Goal: Information Seeking & Learning: Learn about a topic

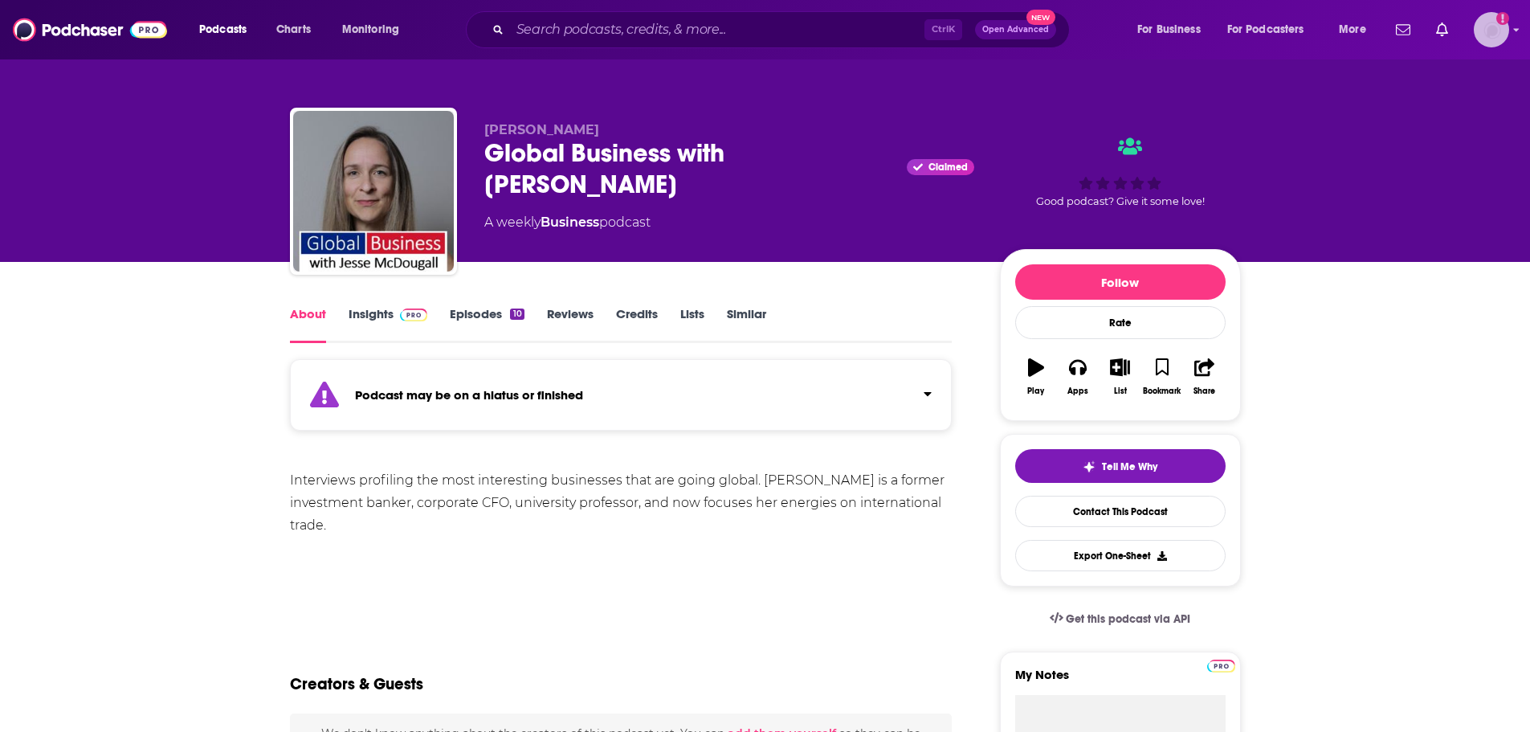
click at [1482, 22] on img "Logged in as notablypr2" at bounding box center [1490, 29] width 35 height 35
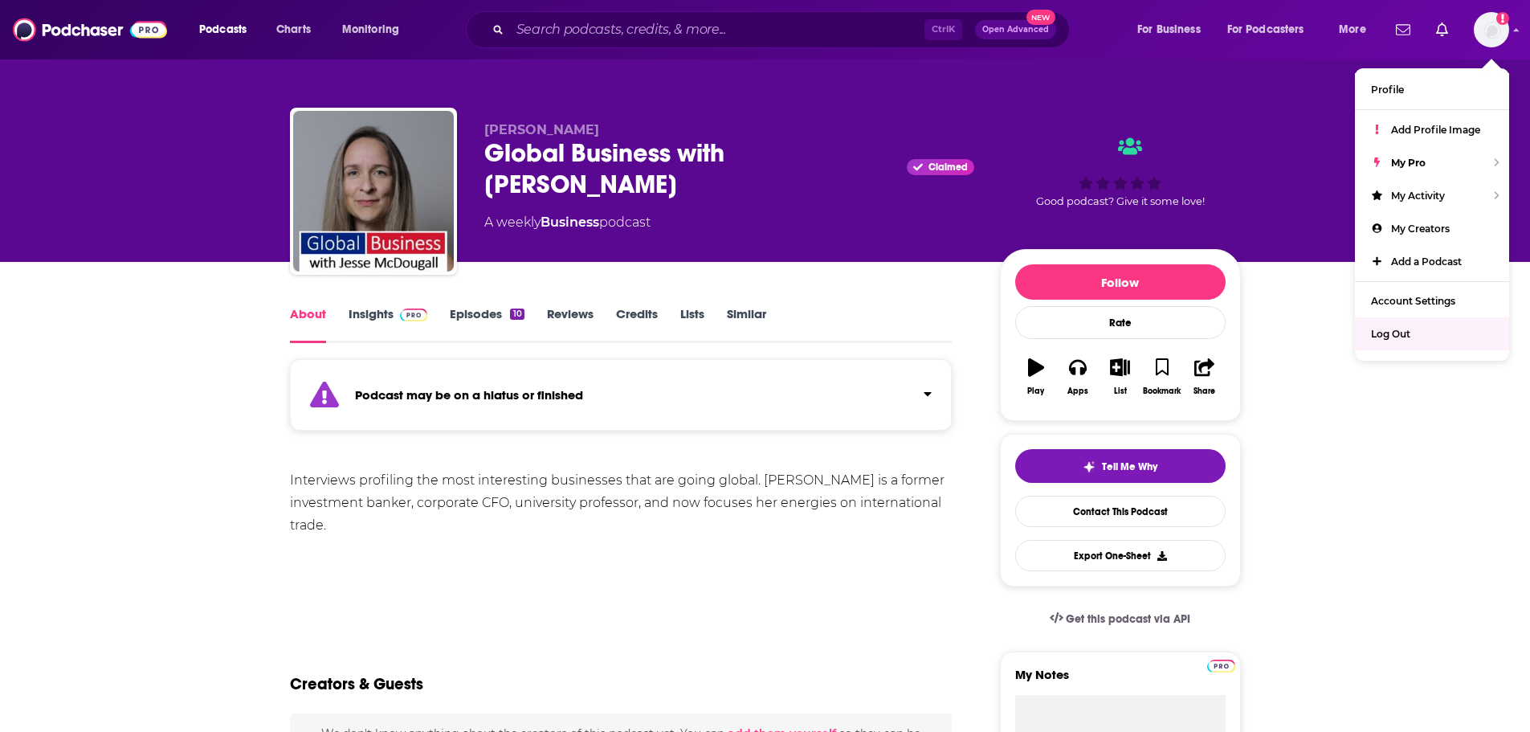
drag, startPoint x: 375, startPoint y: 535, endPoint x: 410, endPoint y: 438, distance: 102.6
click at [376, 532] on div "Interviews profiling the most interesting businesses that are going global. Jes…" at bounding box center [621, 502] width 662 height 67
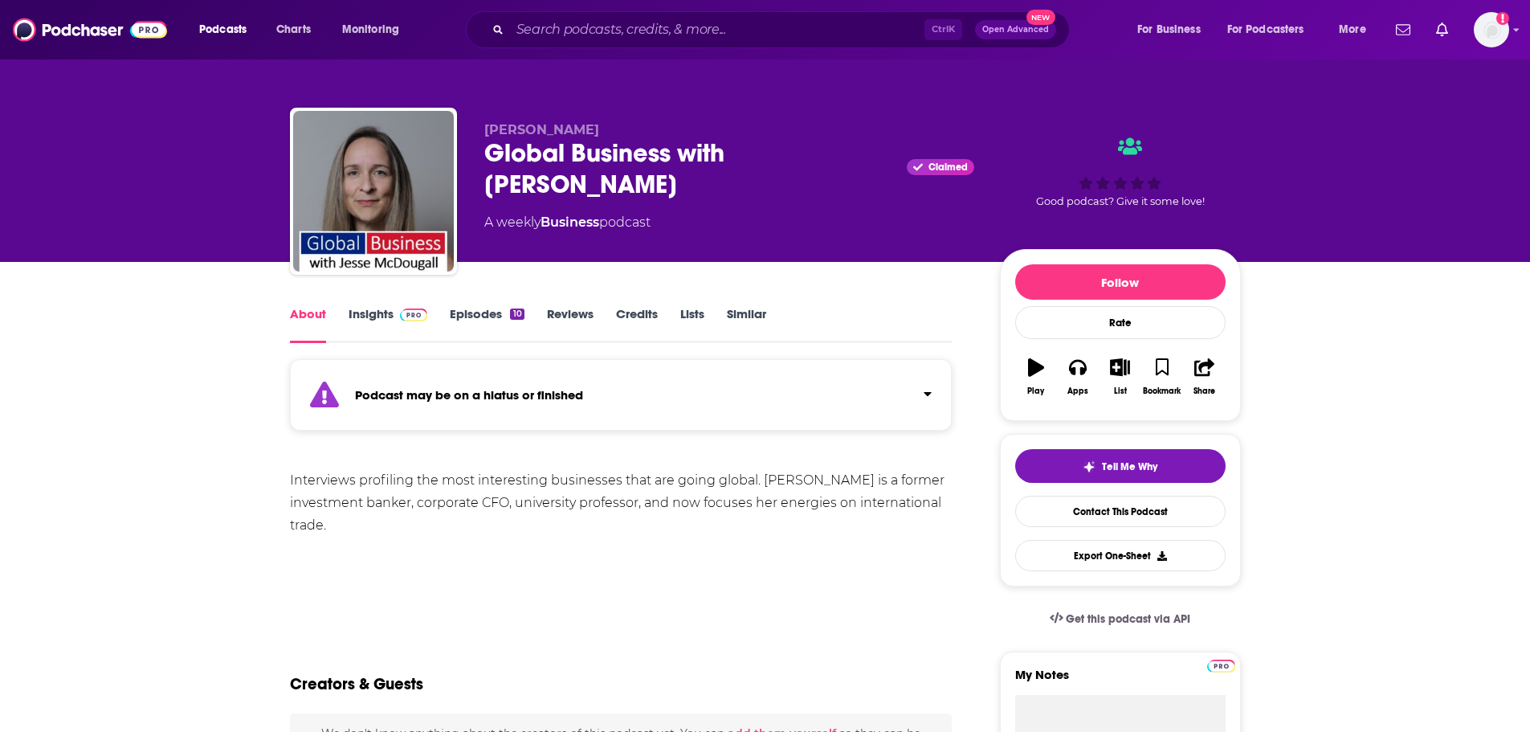
click at [473, 311] on link "Episodes 10" at bounding box center [487, 324] width 74 height 37
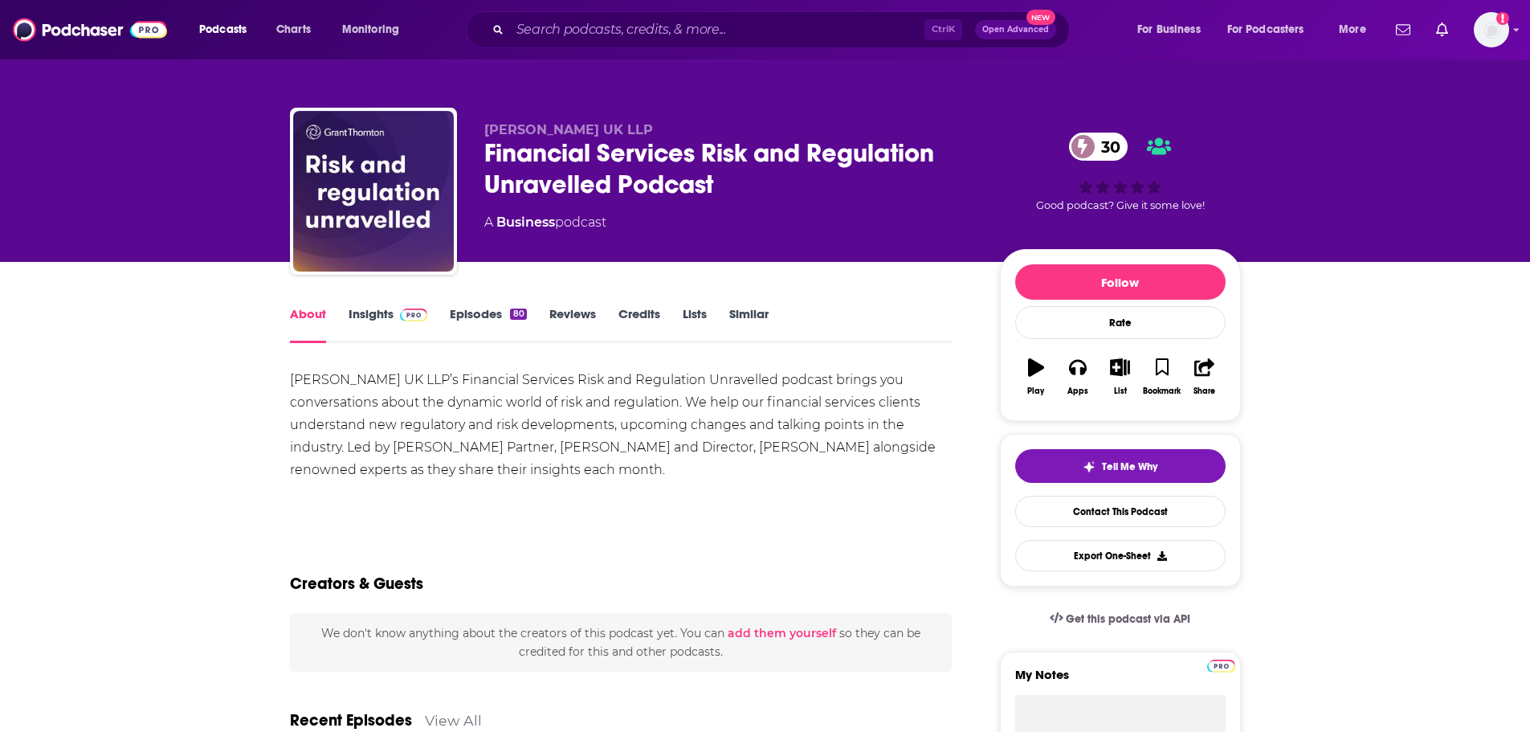
click at [462, 318] on link "Episodes 80" at bounding box center [488, 324] width 76 height 37
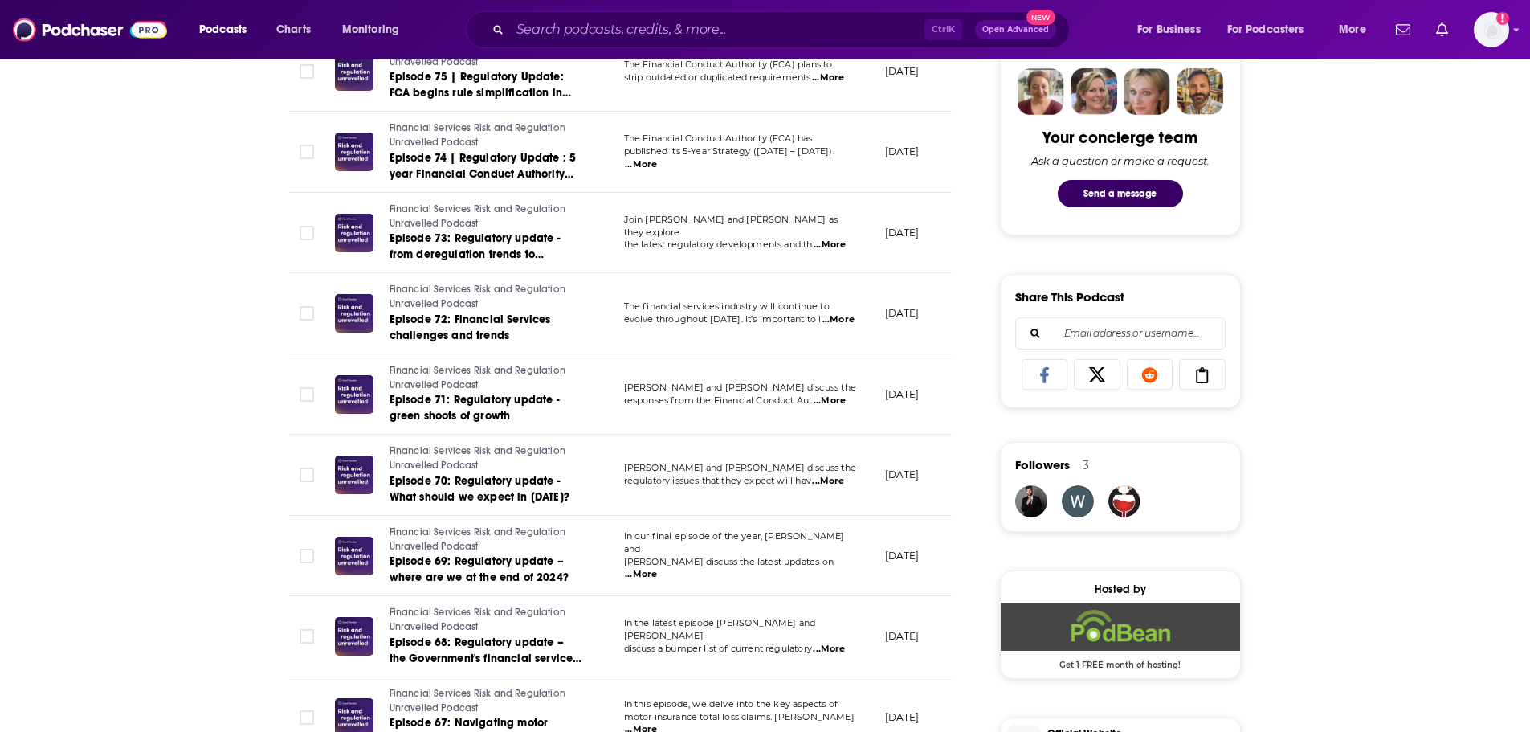
scroll to position [803, 0]
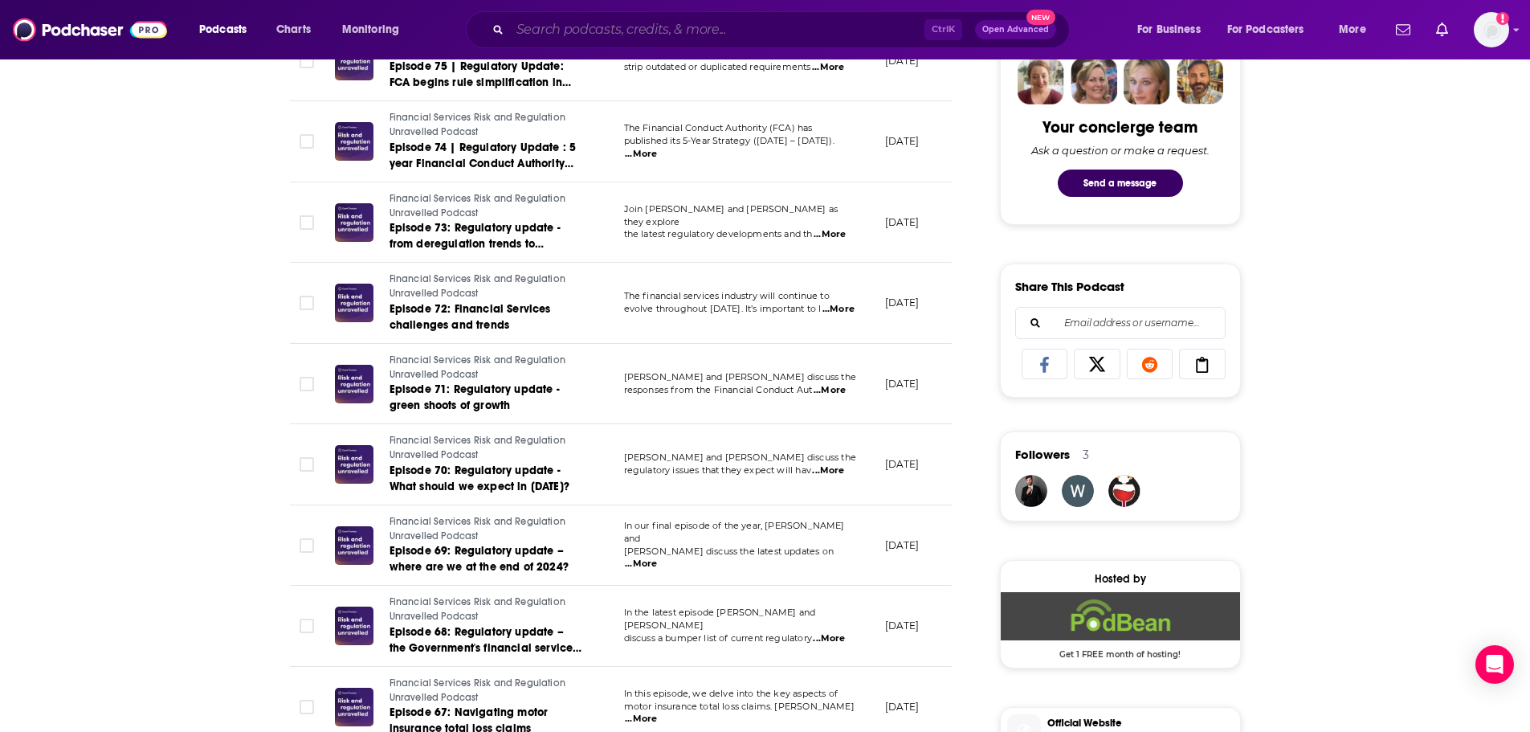
click at [634, 34] on input "Search podcasts, credits, & more..." at bounding box center [717, 30] width 414 height 26
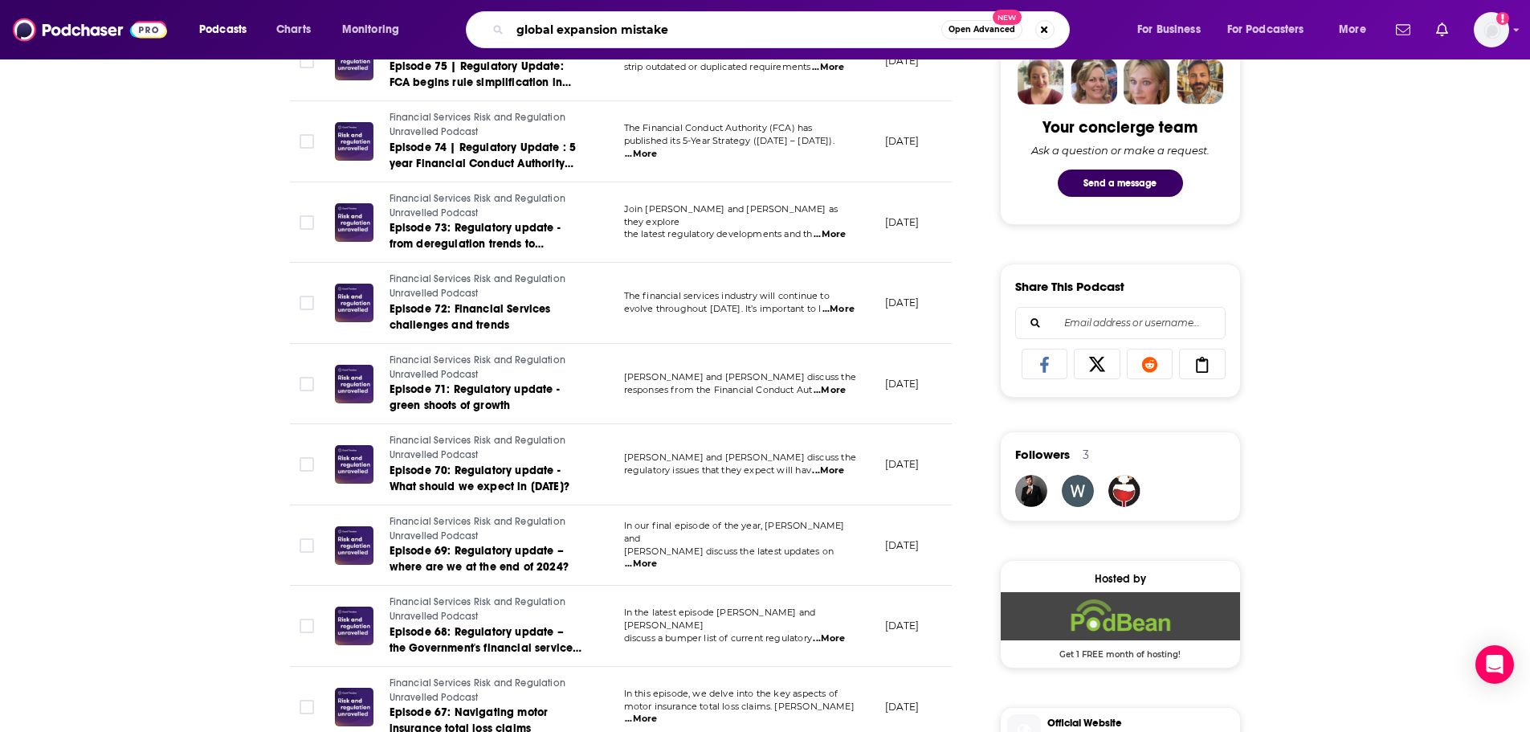
type input "global expansion mistakes"
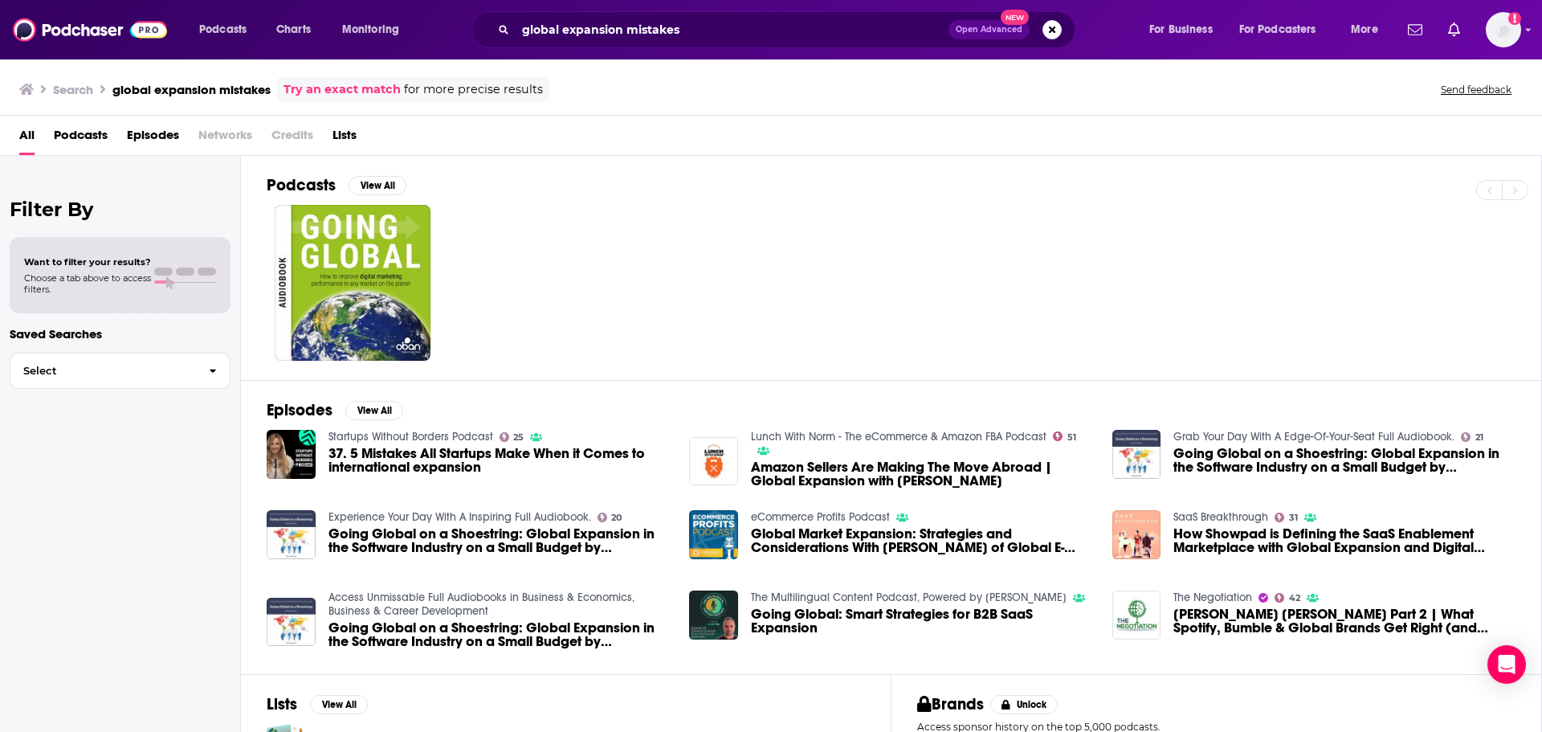
click at [149, 128] on span "Episodes" at bounding box center [153, 138] width 52 height 33
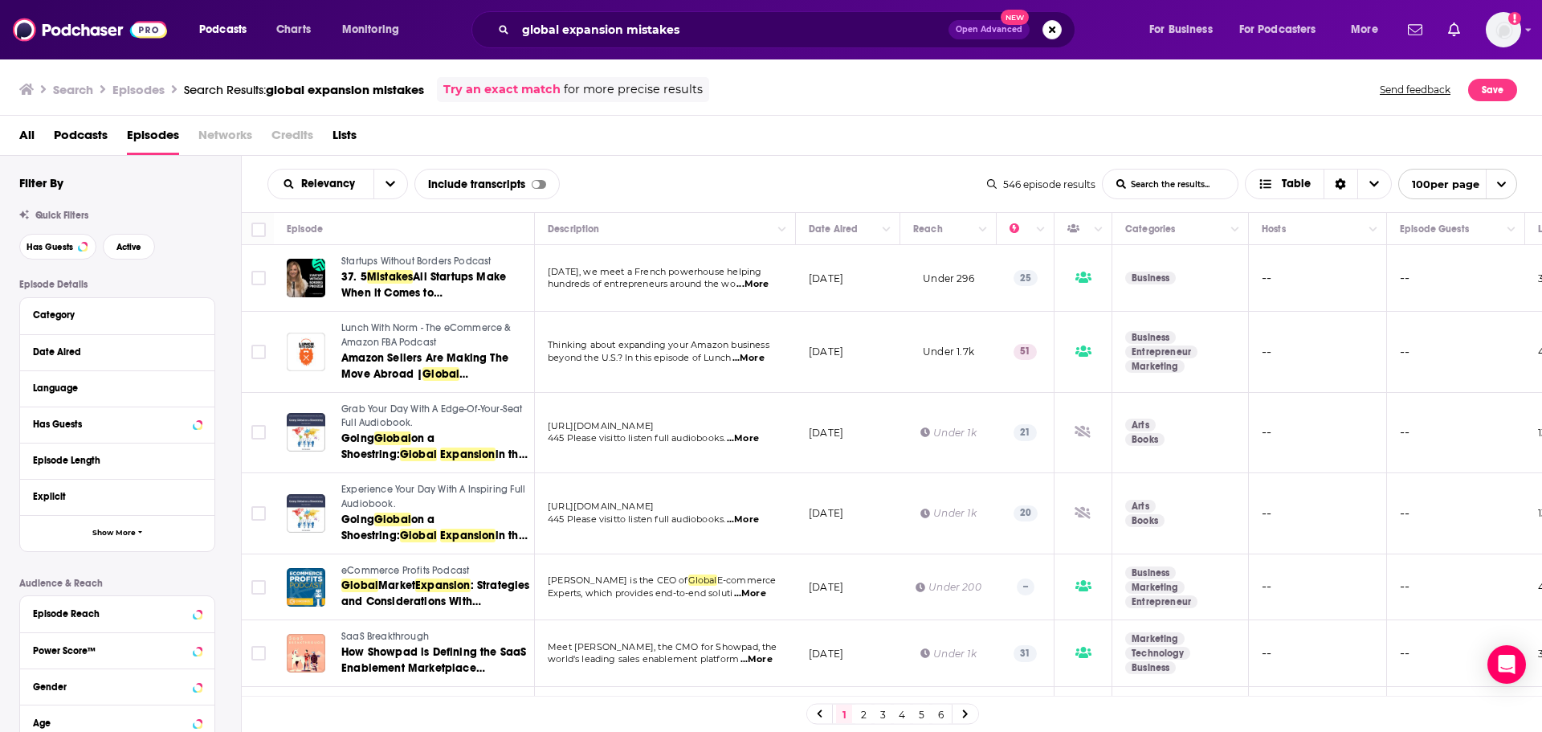
click at [202, 426] on div "Has Guests" at bounding box center [117, 424] width 194 height 36
click at [63, 242] on span "Has Guests" at bounding box center [49, 246] width 47 height 9
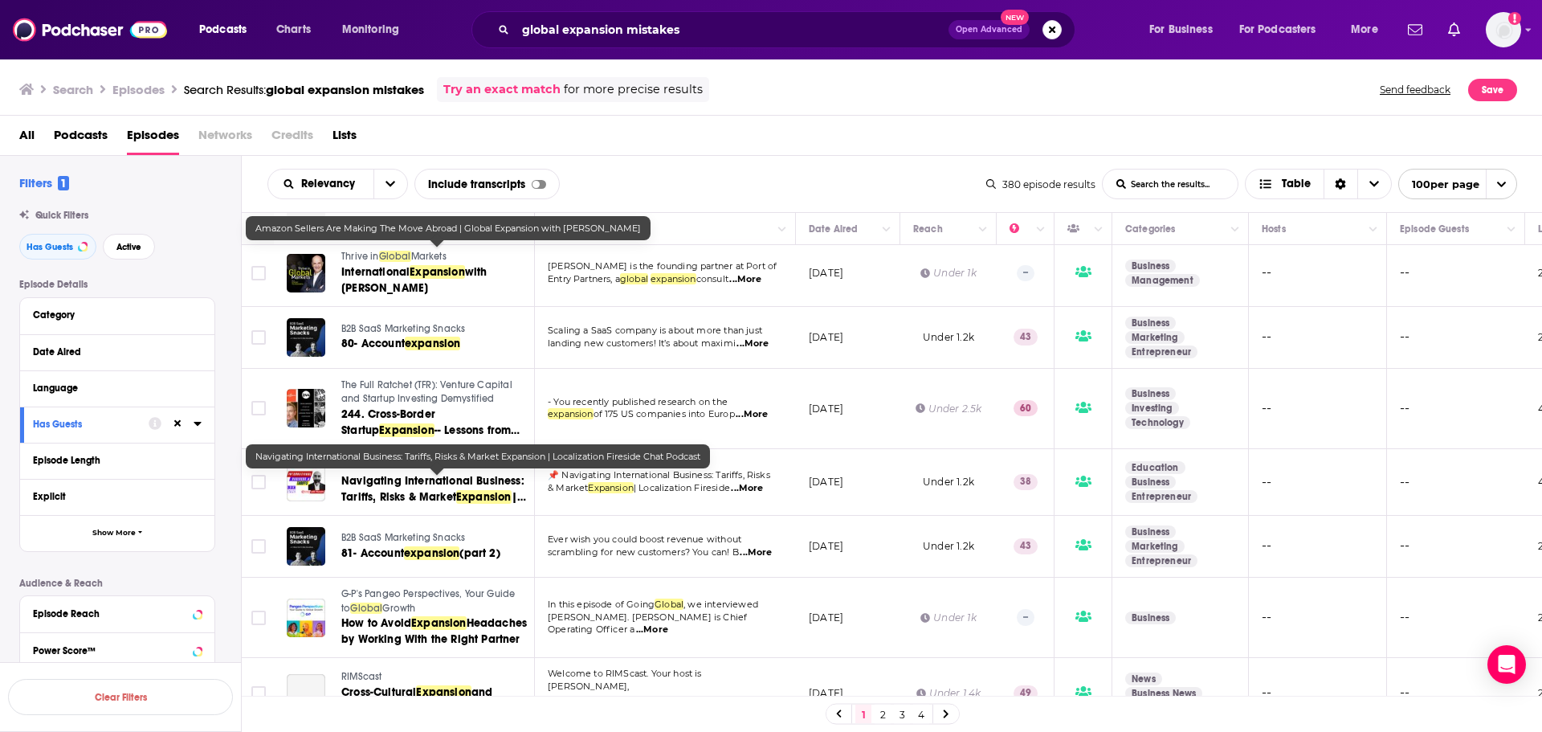
scroll to position [803, 0]
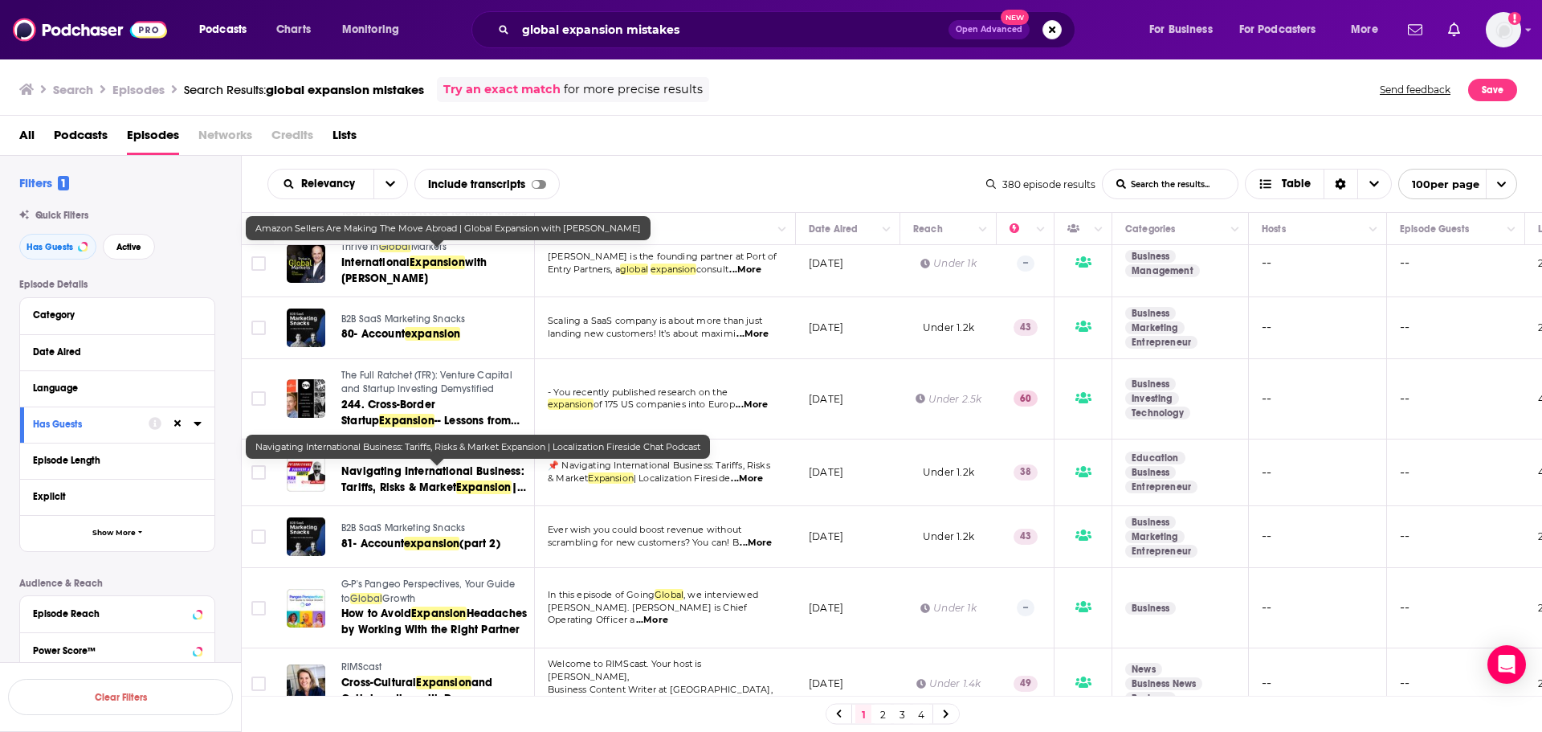
click at [736, 491] on td "📌 Navigating International Business: Tariffs, Risks & Market Expansion | Locali…" at bounding box center [665, 472] width 261 height 67
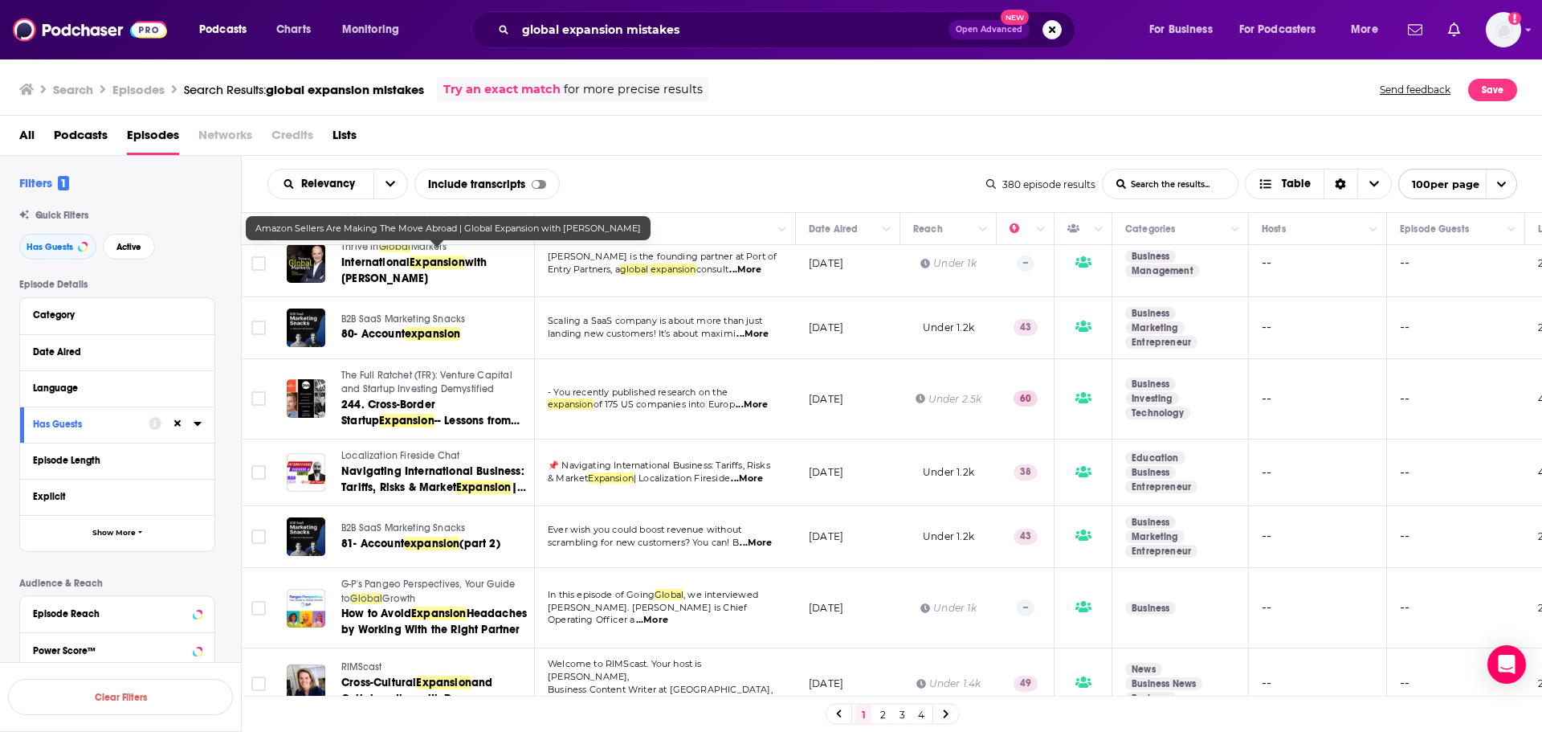
click at [755, 474] on span "...More" at bounding box center [747, 478] width 32 height 13
click at [755, 471] on span "📌 Navigating International Business: Tariffs, Risks" at bounding box center [659, 464] width 222 height 11
click at [308, 466] on icon at bounding box center [305, 471] width 11 height 13
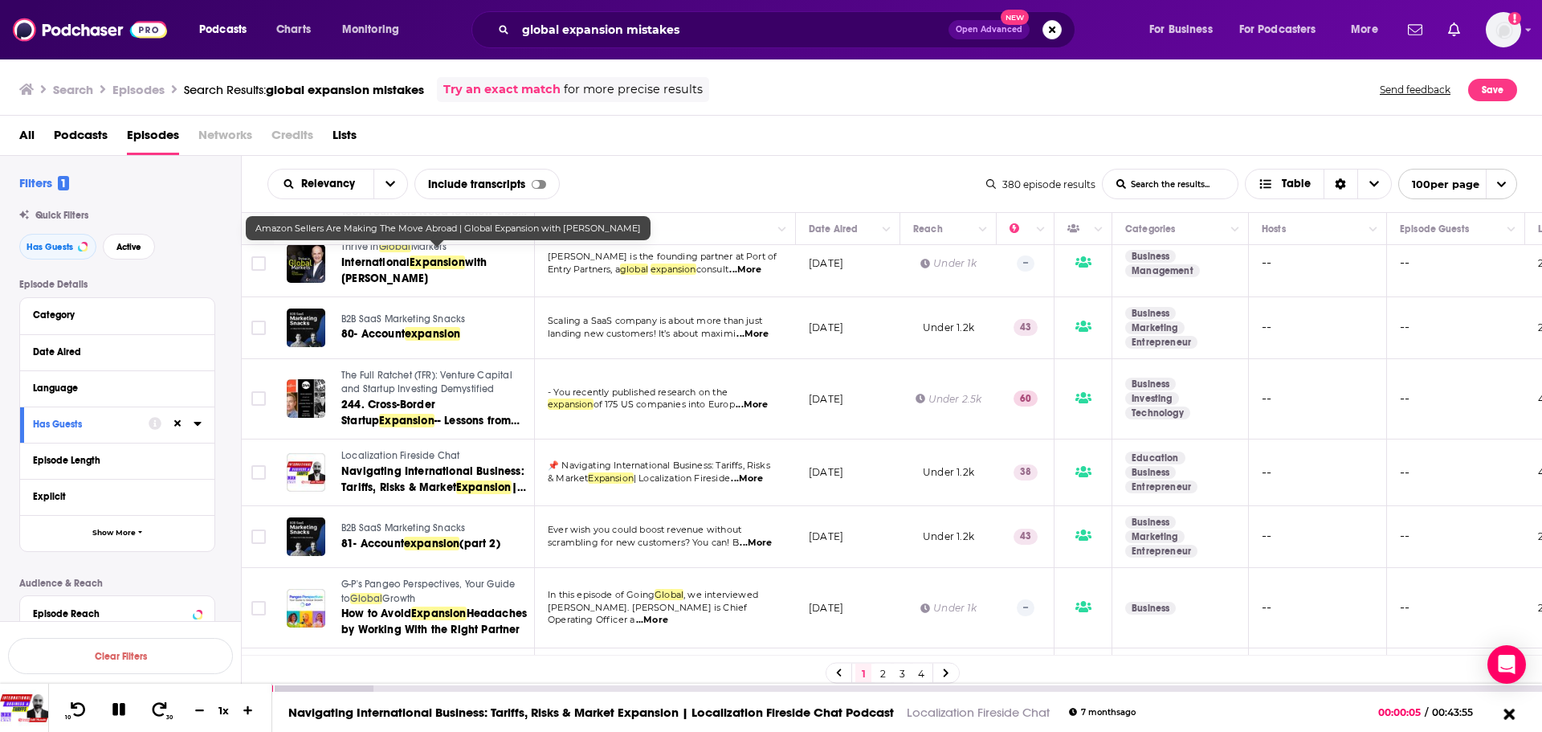
click at [1511, 711] on icon at bounding box center [1508, 712] width 11 height 11
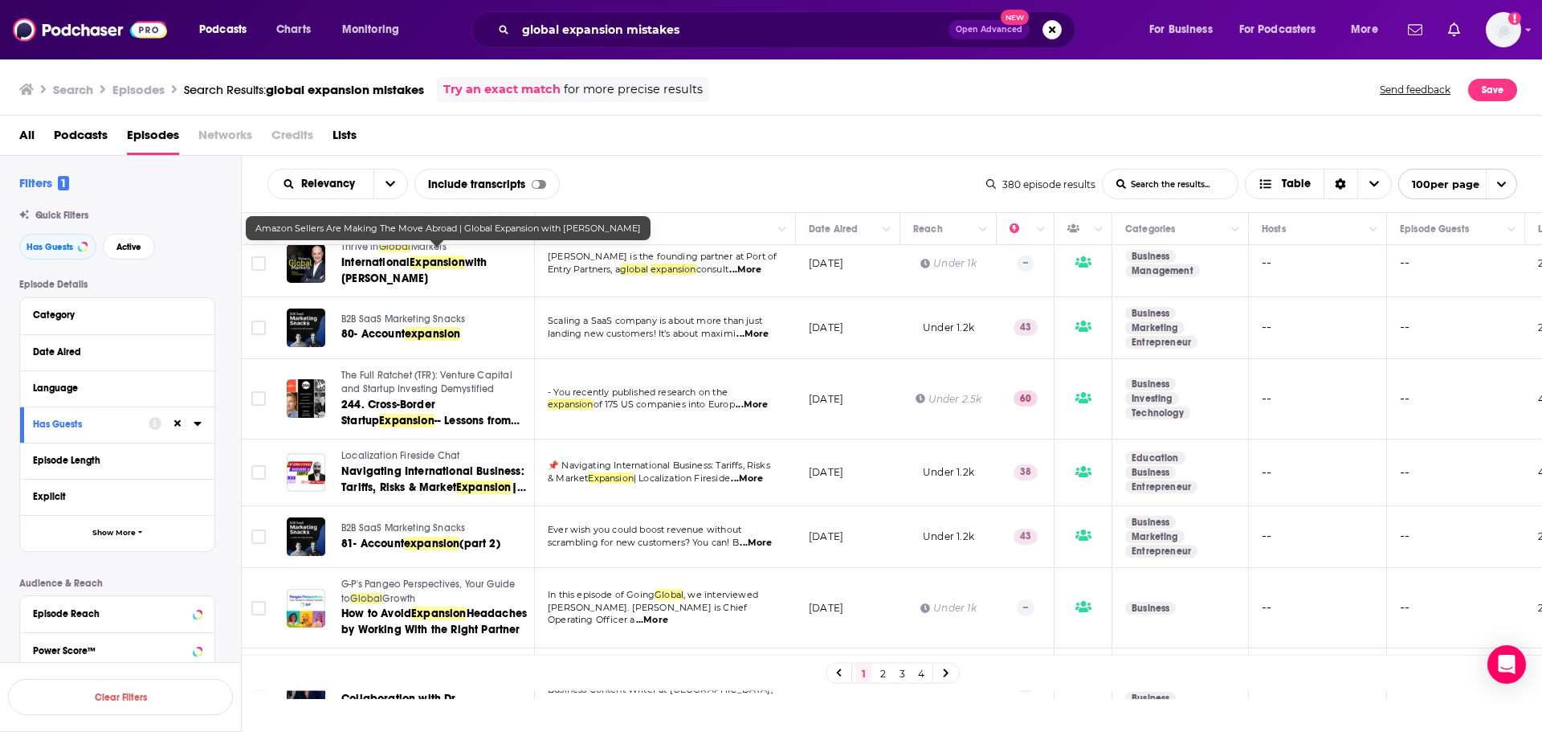
click at [100, 131] on span "Podcasts" at bounding box center [81, 138] width 54 height 33
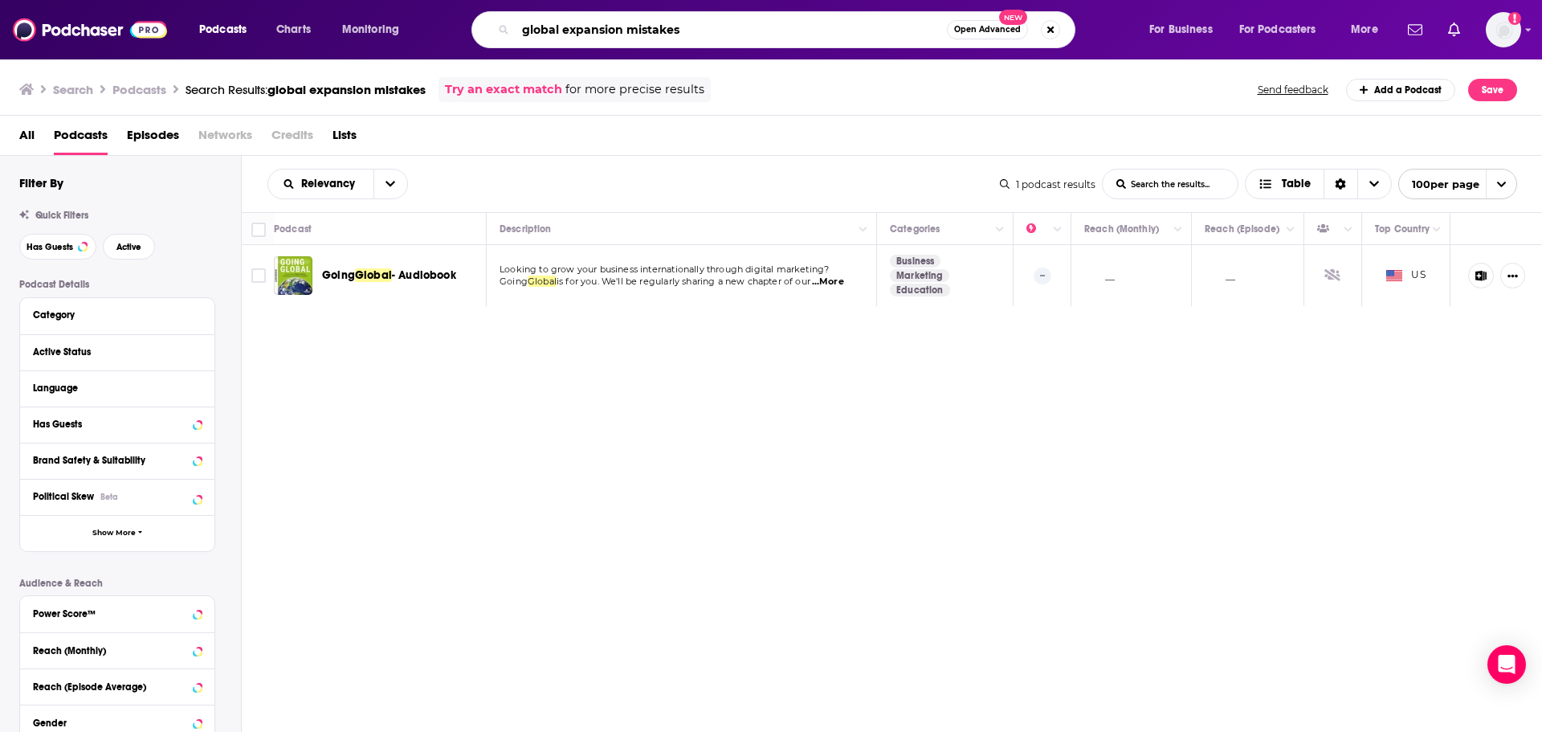
drag, startPoint x: 699, startPoint y: 37, endPoint x: 624, endPoint y: 32, distance: 75.6
click at [624, 32] on input "global expansion mistakes" at bounding box center [731, 30] width 431 height 26
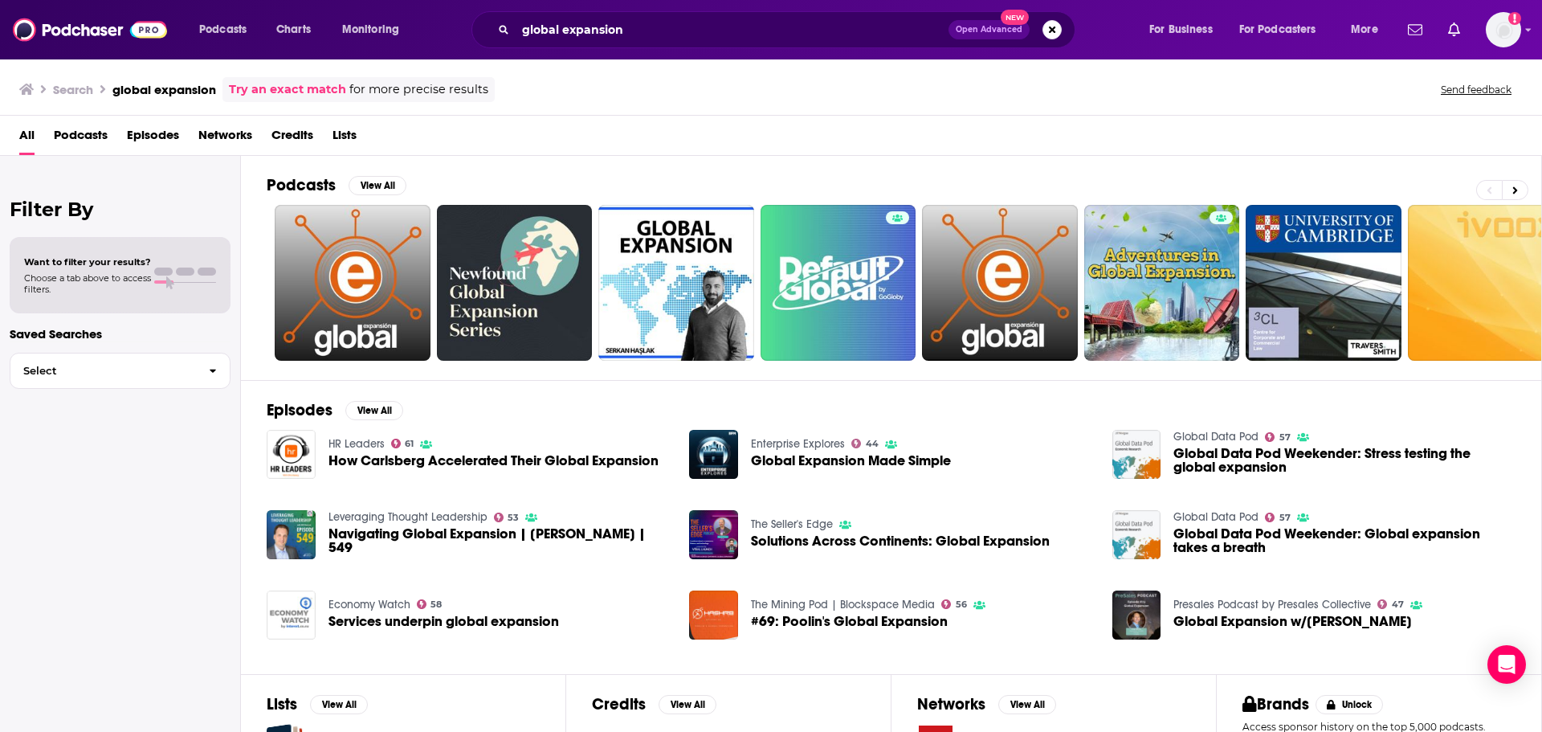
click at [84, 141] on span "Podcasts" at bounding box center [81, 138] width 54 height 33
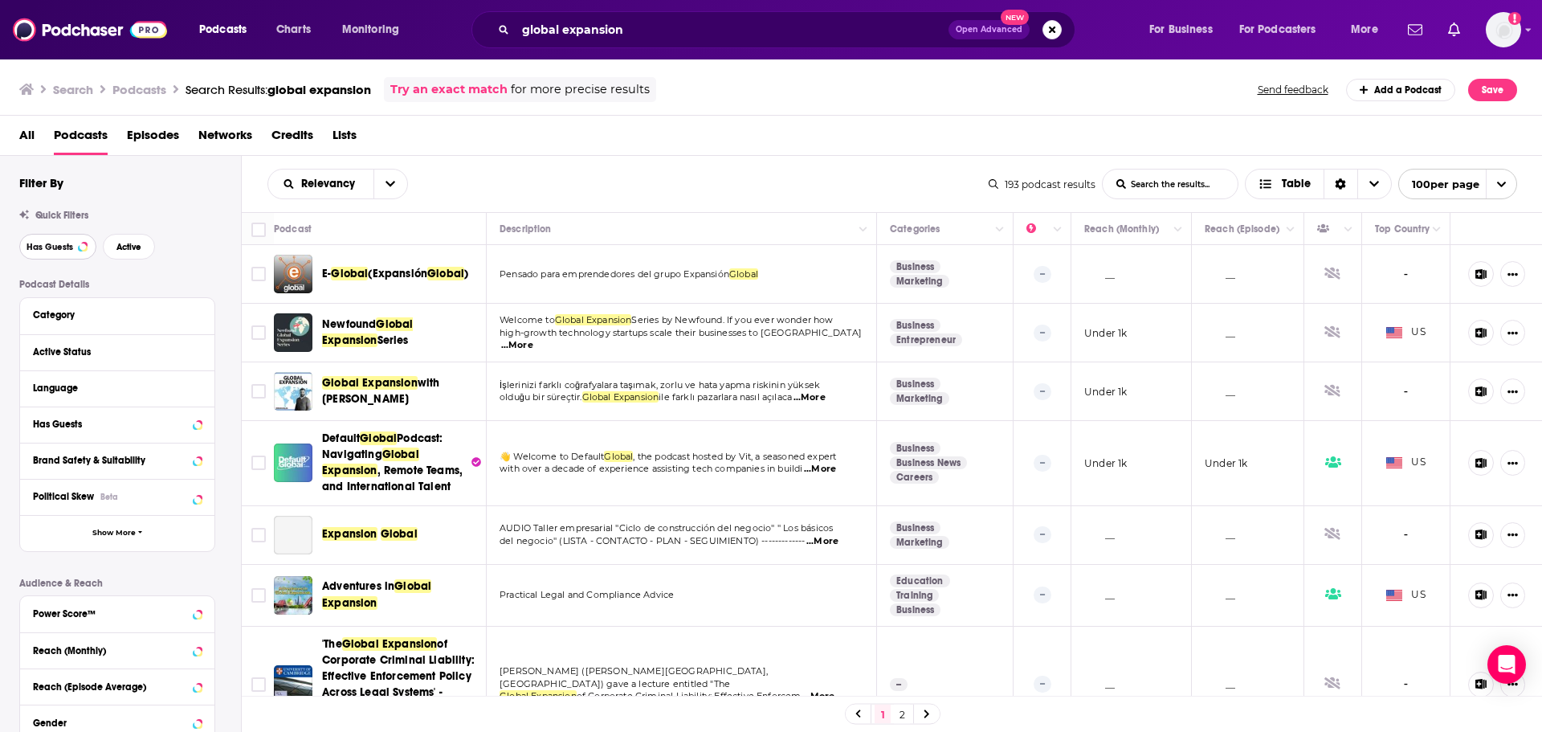
click at [63, 245] on span "Has Guests" at bounding box center [49, 246] width 47 height 9
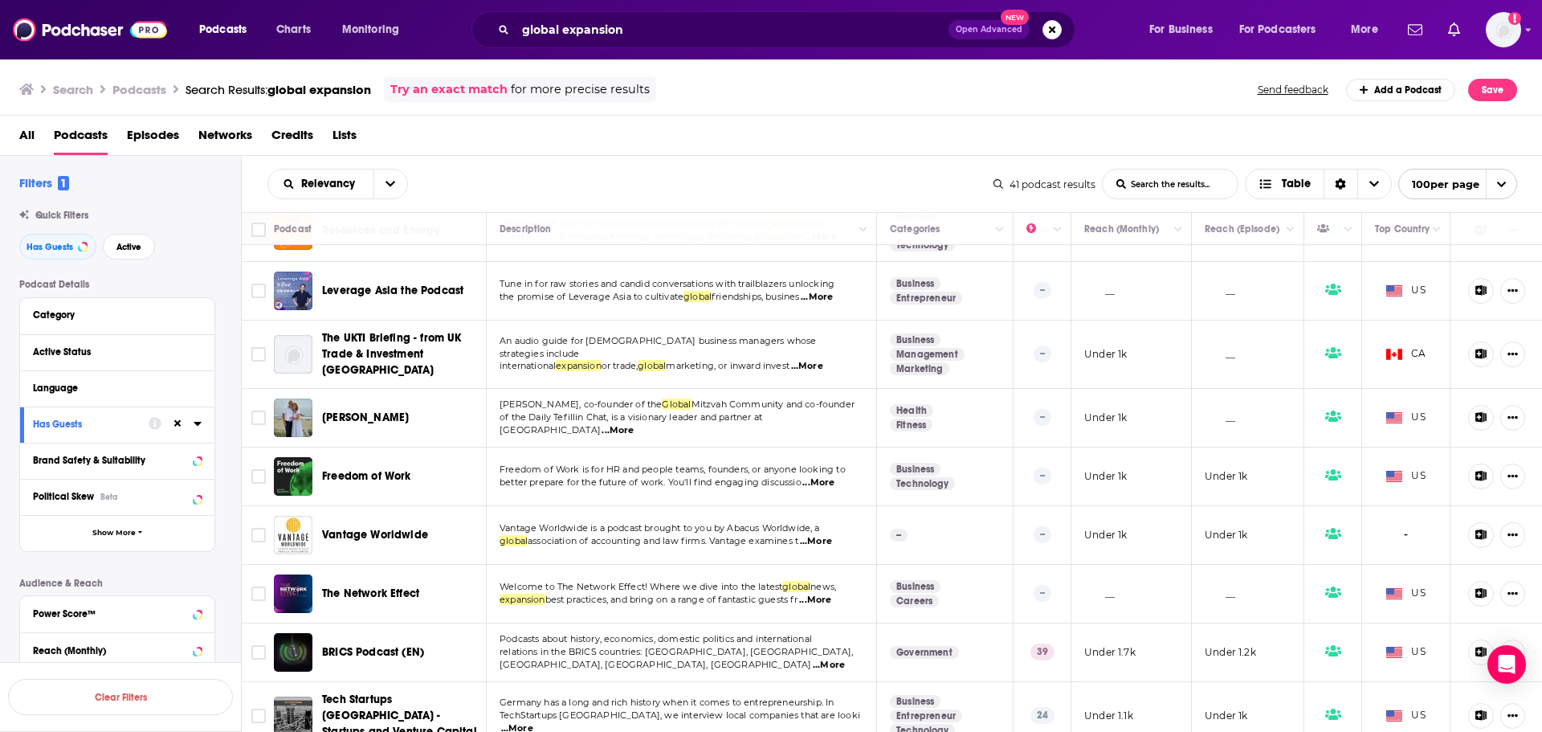
scroll to position [642, 0]
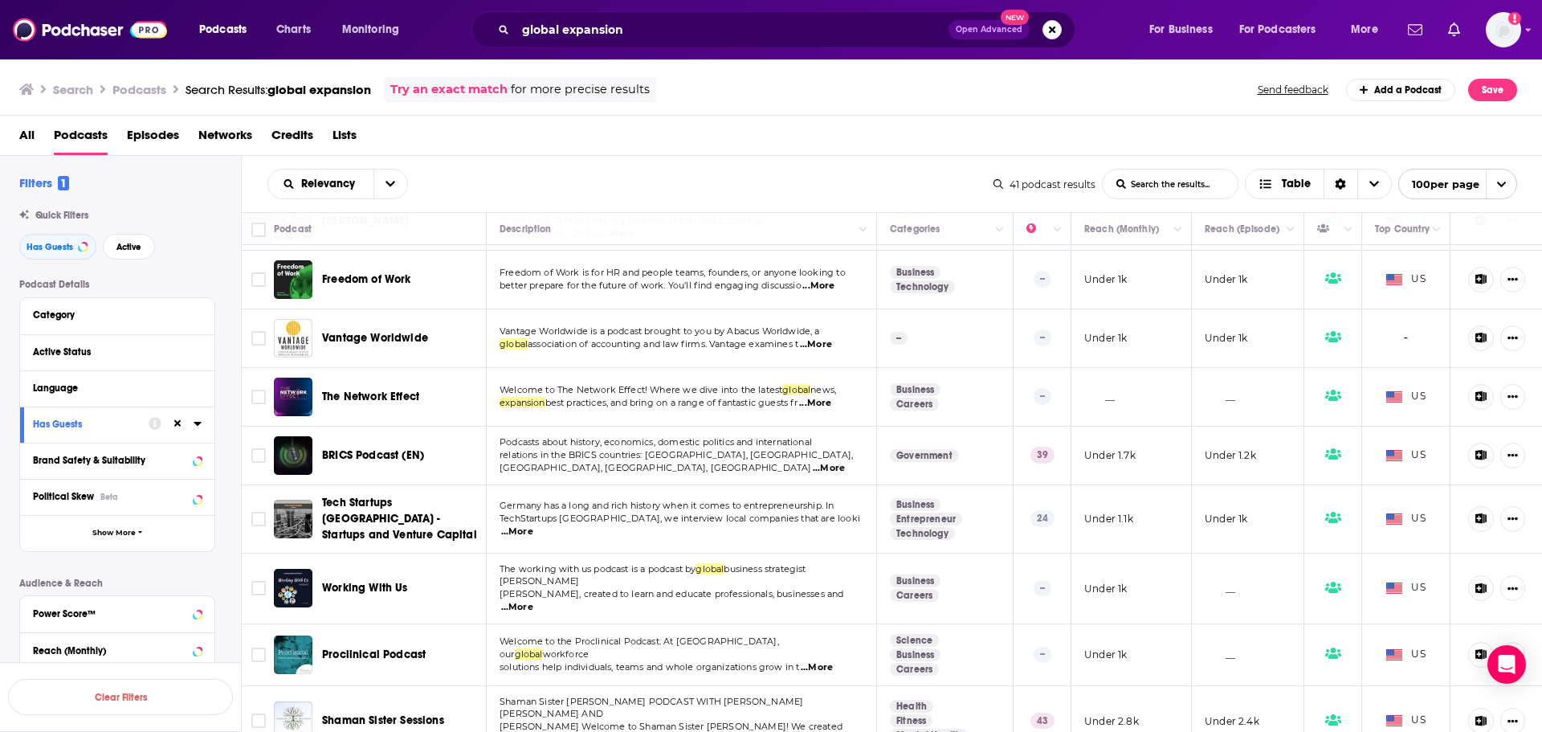
click at [533, 601] on span "...More" at bounding box center [517, 607] width 32 height 13
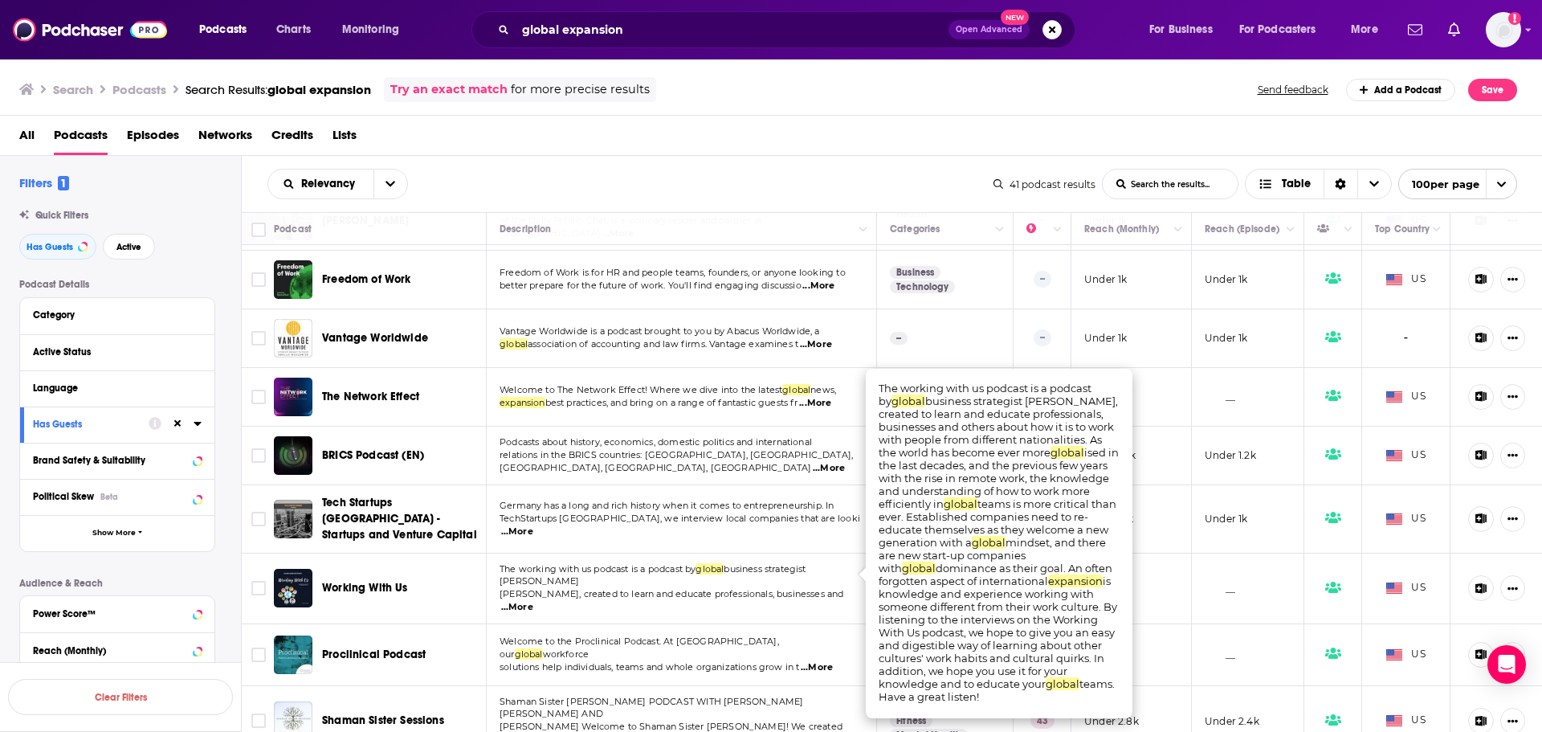
click at [533, 601] on span "...More" at bounding box center [517, 607] width 32 height 13
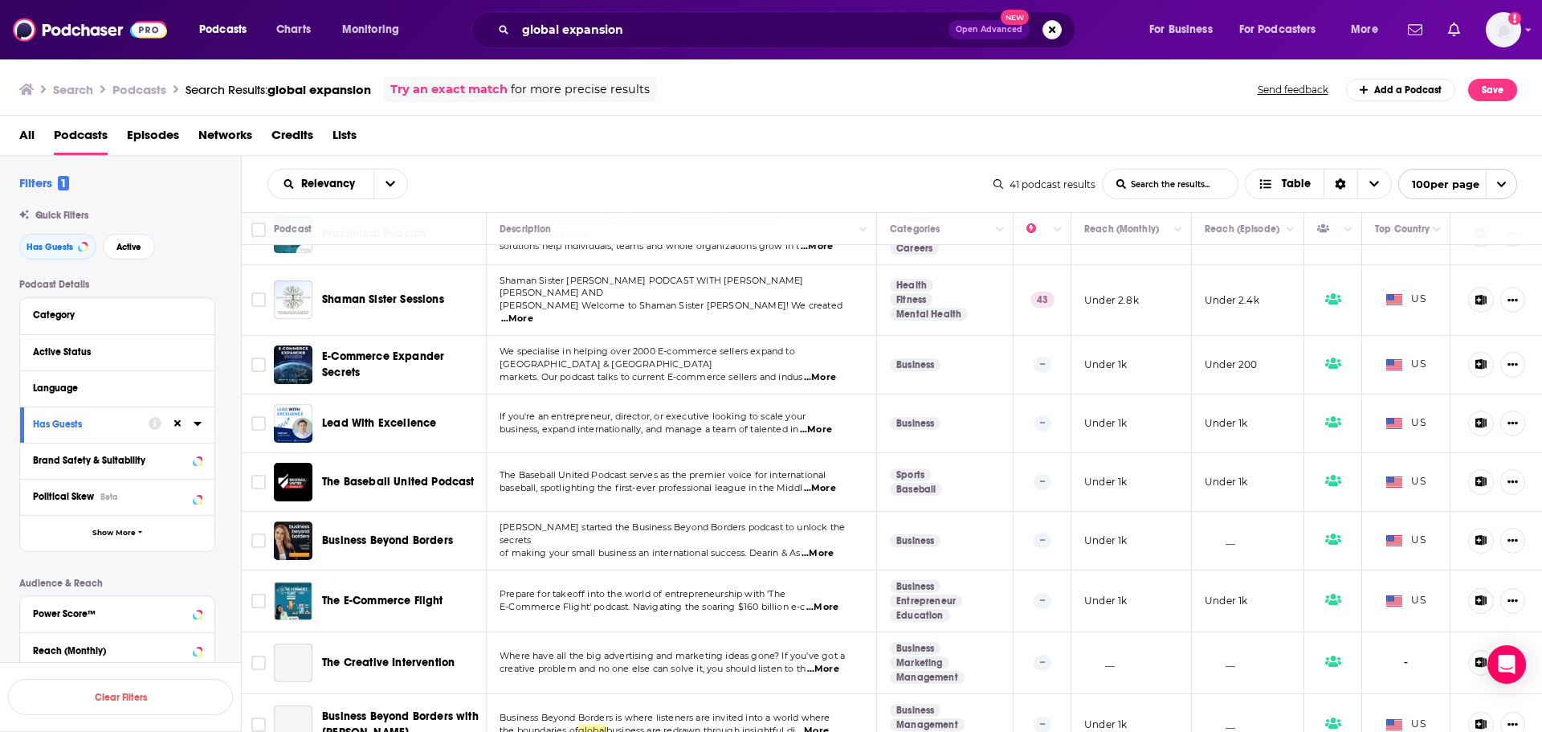
scroll to position [1124, 0]
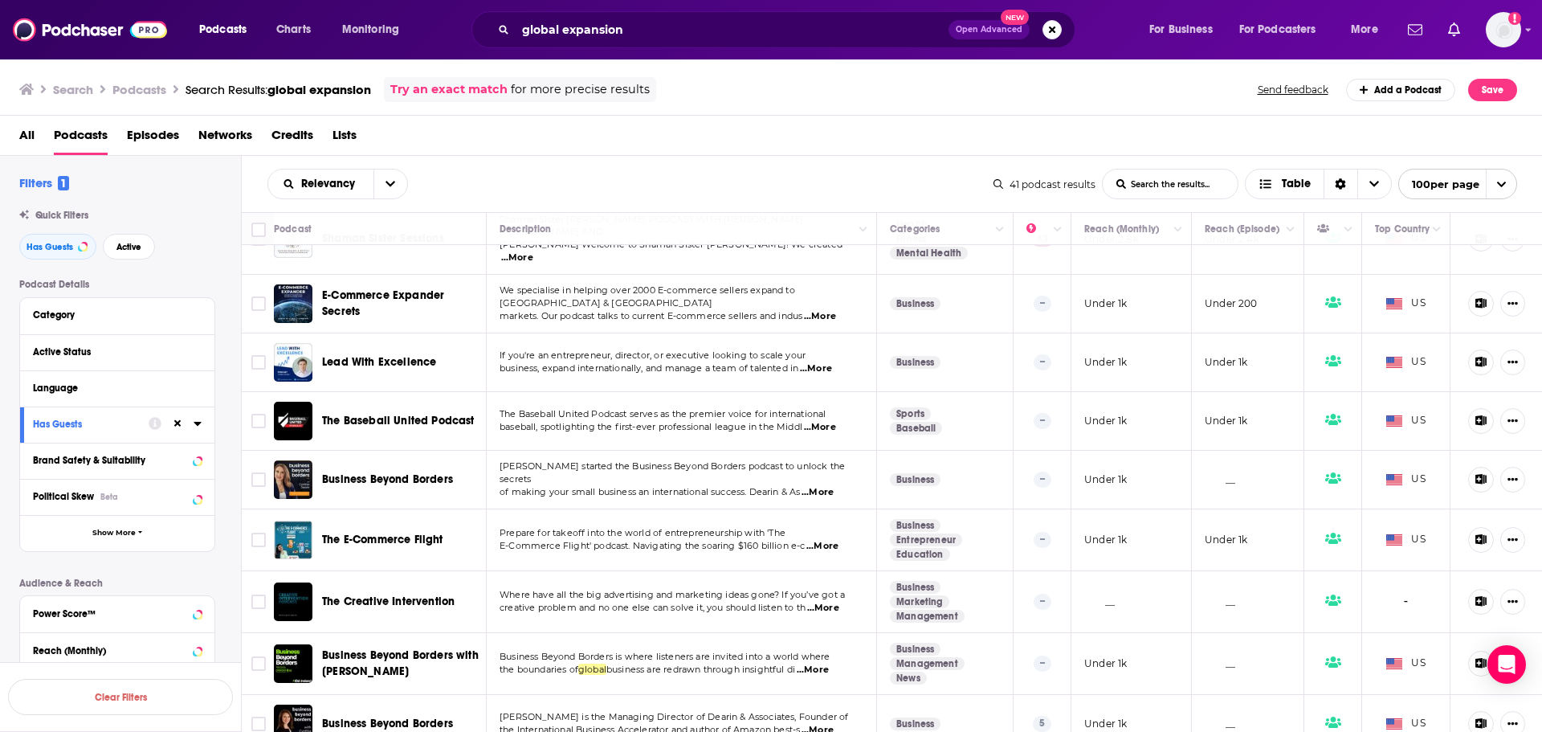
click at [823, 486] on span "...More" at bounding box center [817, 492] width 32 height 13
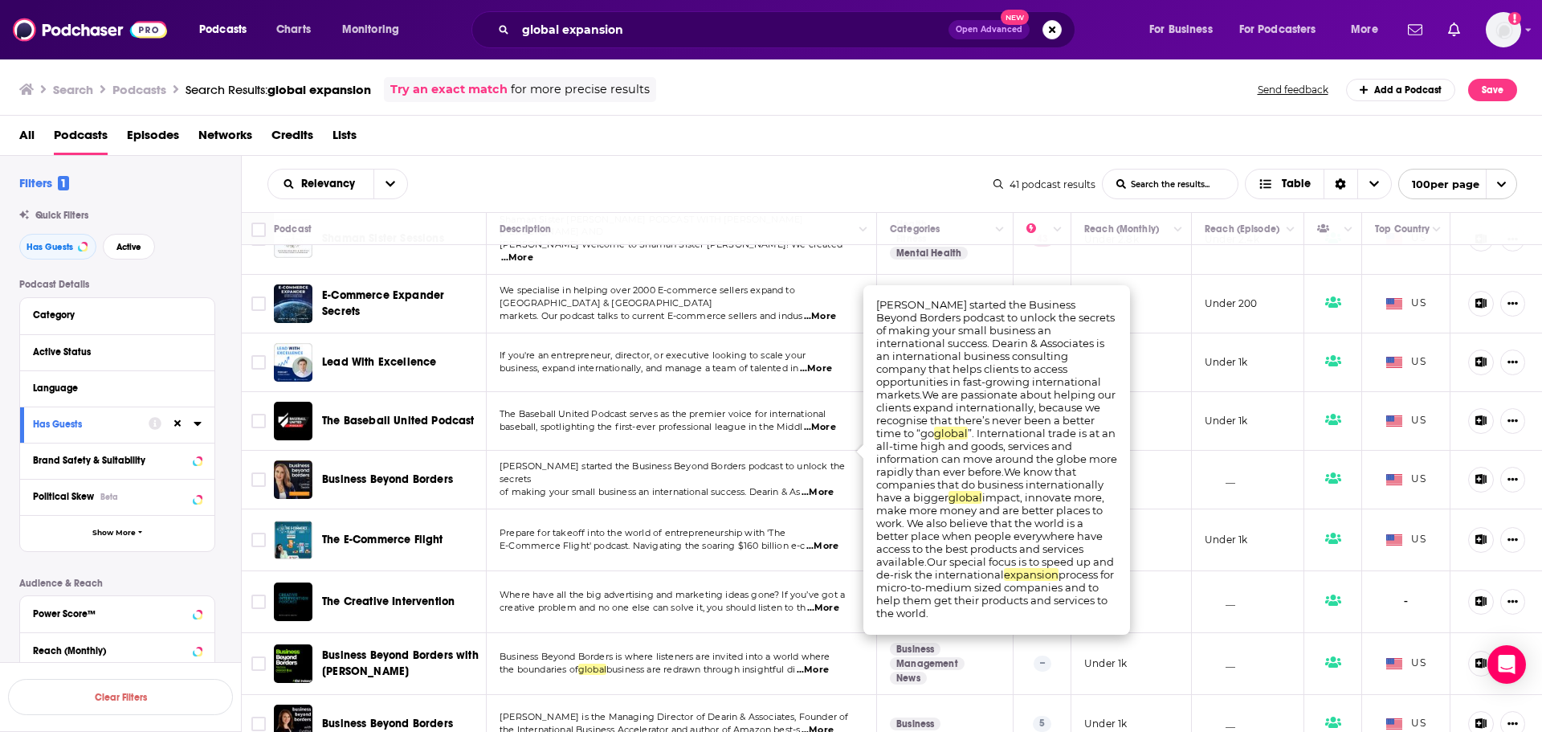
click at [823, 486] on span "...More" at bounding box center [817, 492] width 32 height 13
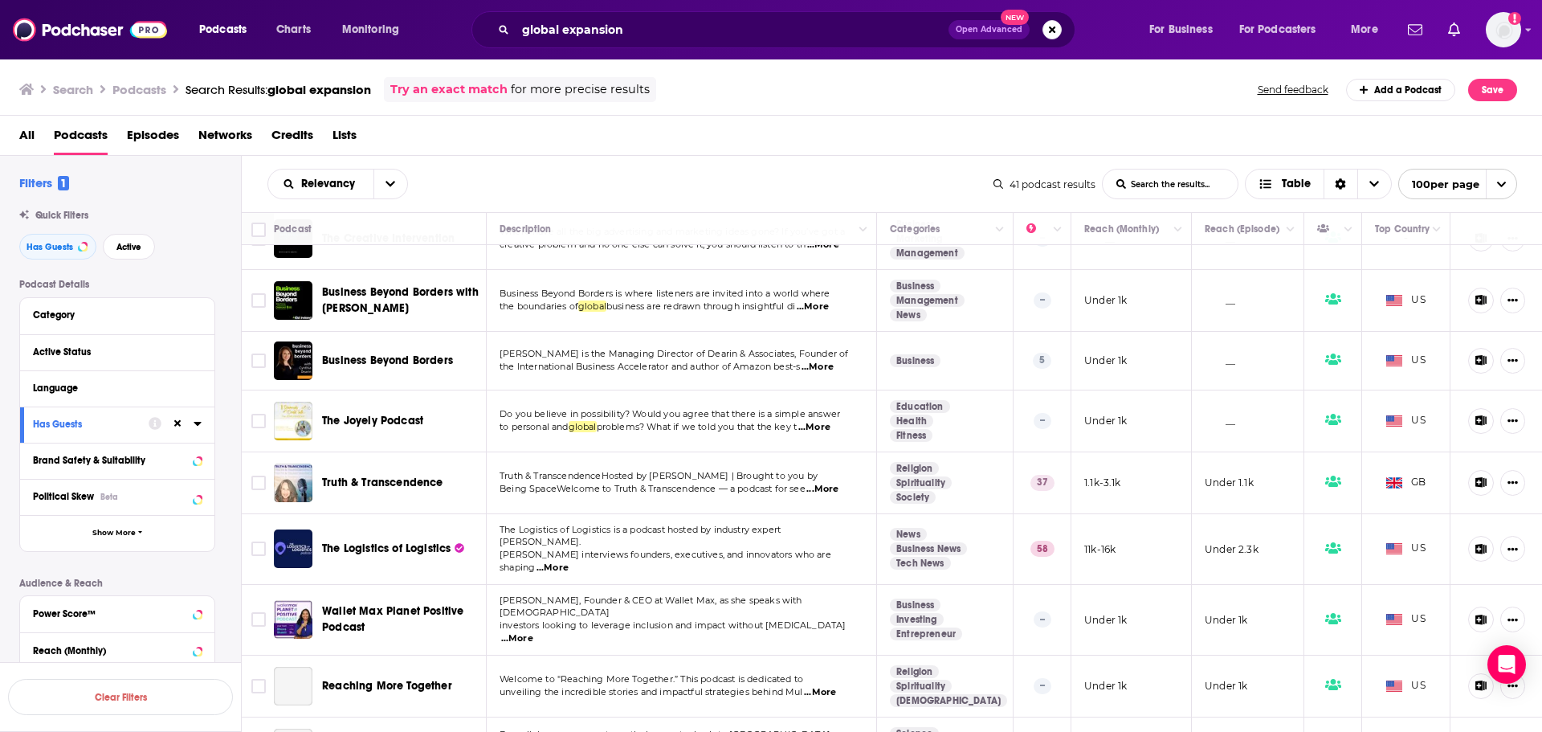
scroll to position [1526, 0]
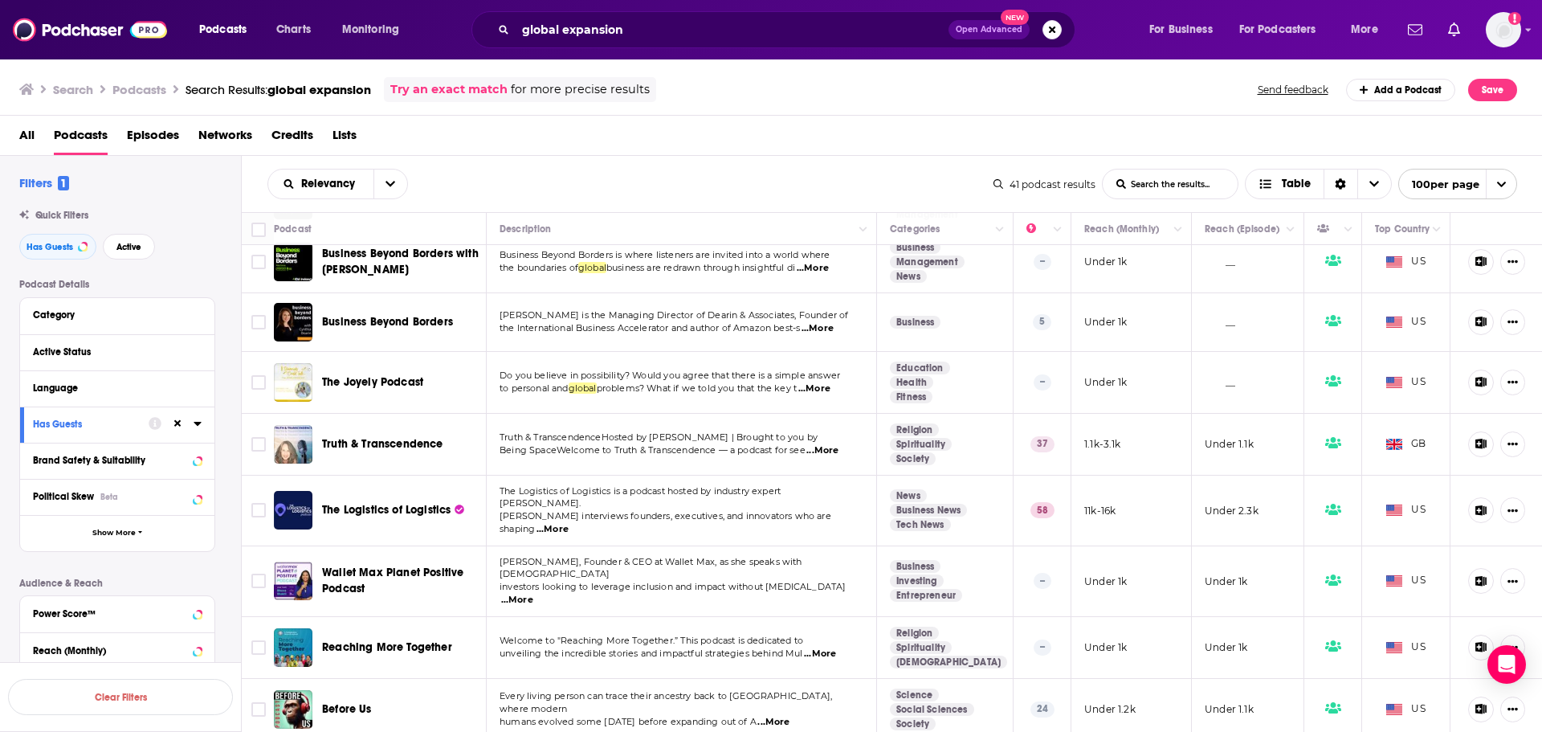
click at [569, 523] on span "...More" at bounding box center [552, 529] width 32 height 13
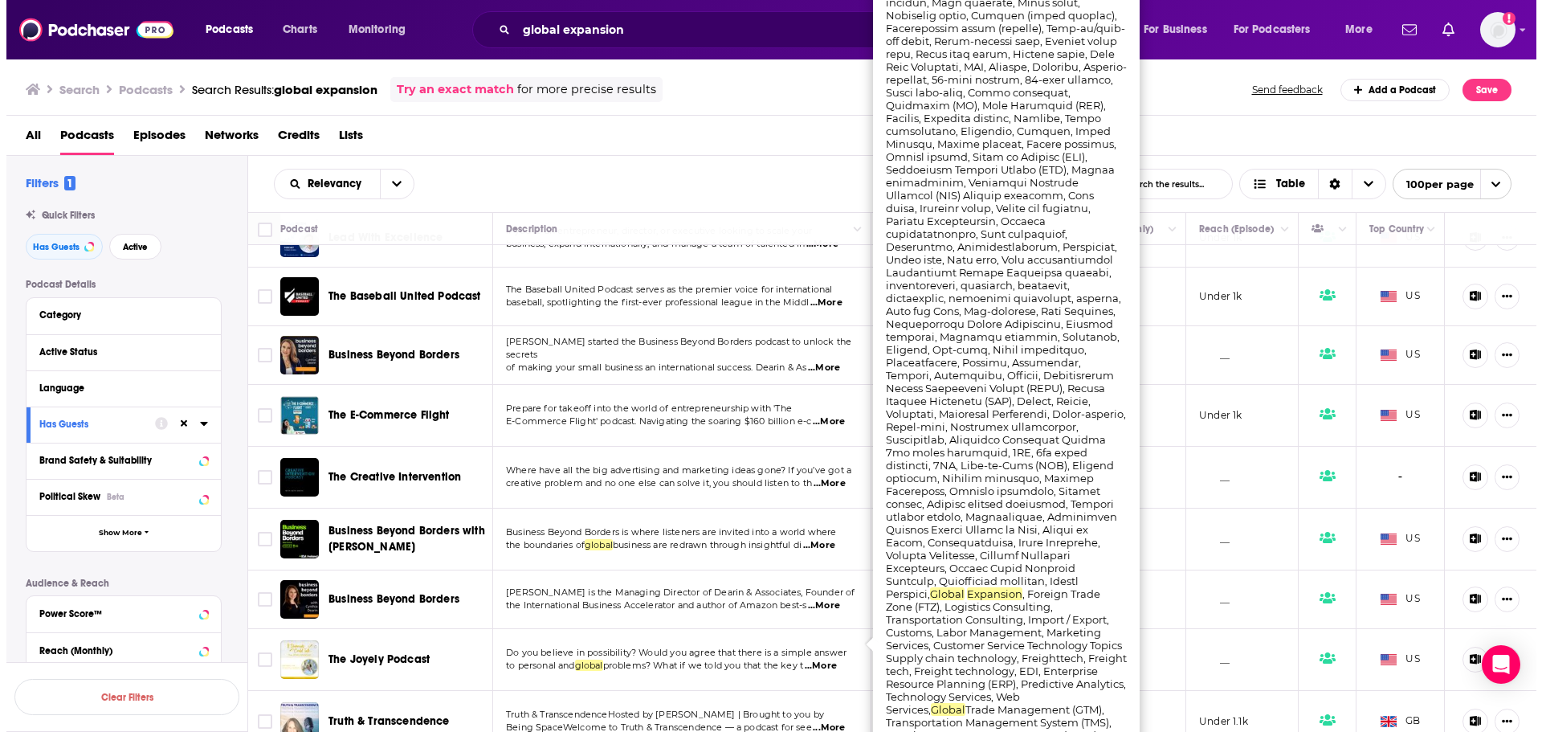
scroll to position [1365, 0]
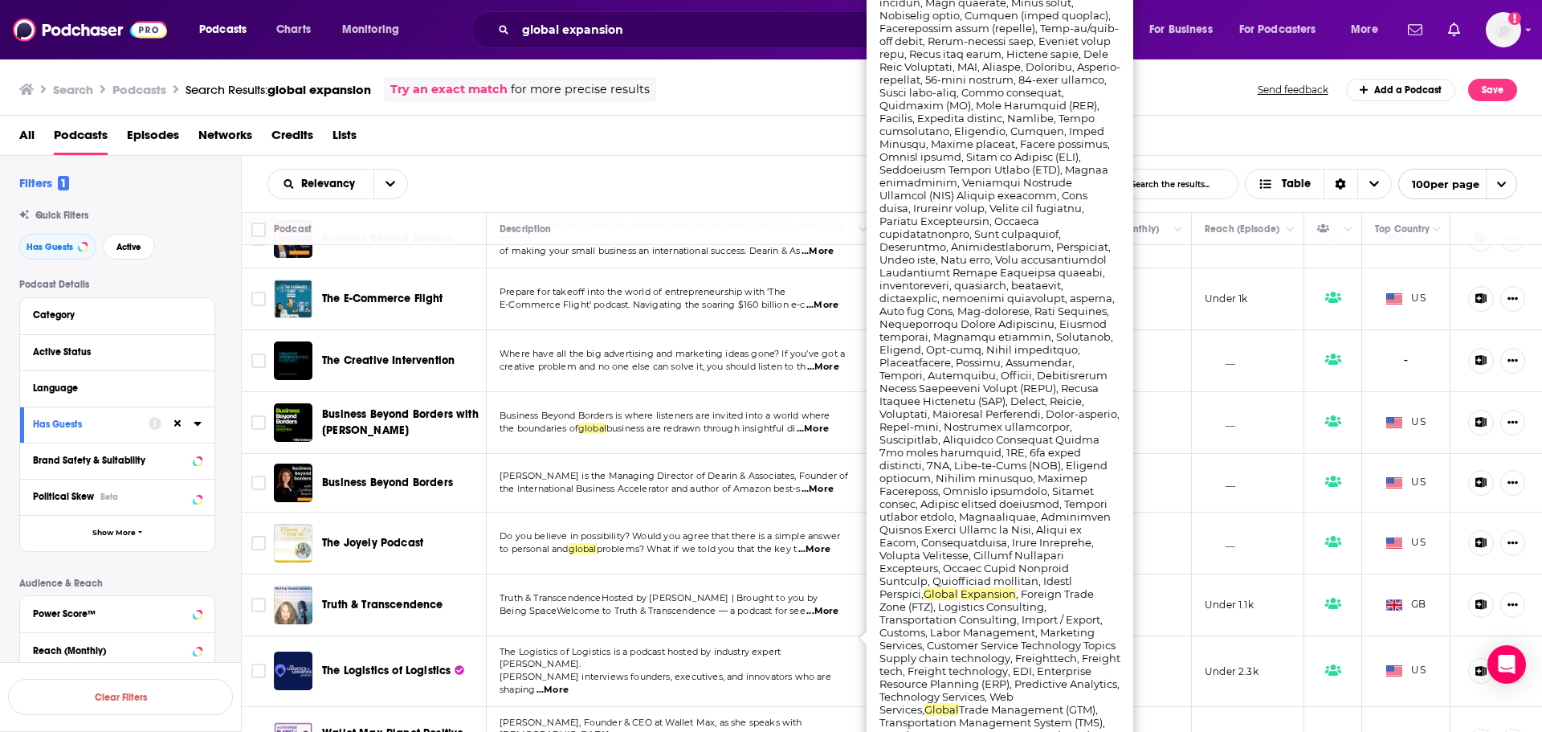
click at [557, 646] on span "The Logistics of Logistics is a podcast hosted by industry expert [PERSON_NAME]." at bounding box center [639, 658] width 281 height 24
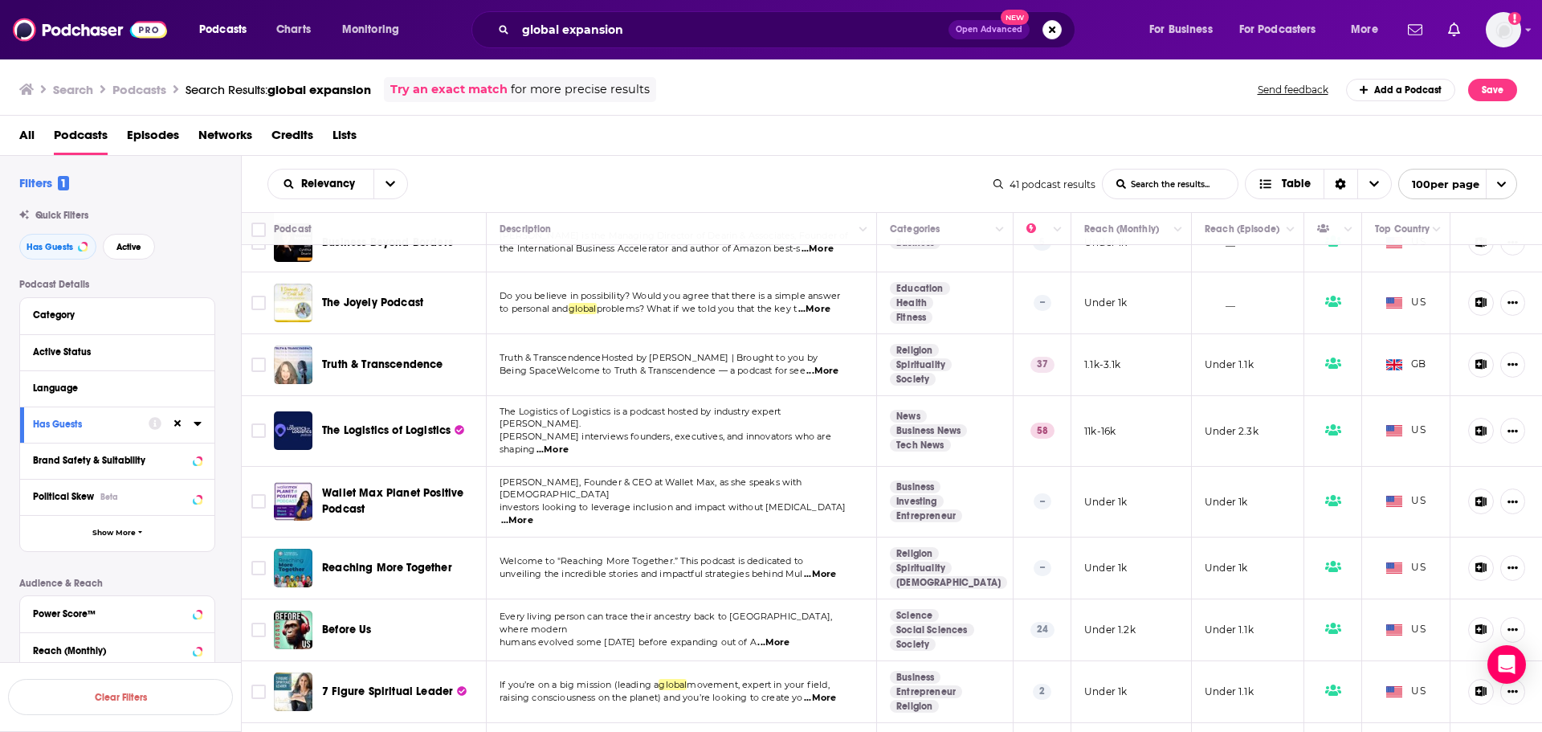
scroll to position [1606, 0]
click at [829, 567] on span "...More" at bounding box center [820, 573] width 32 height 13
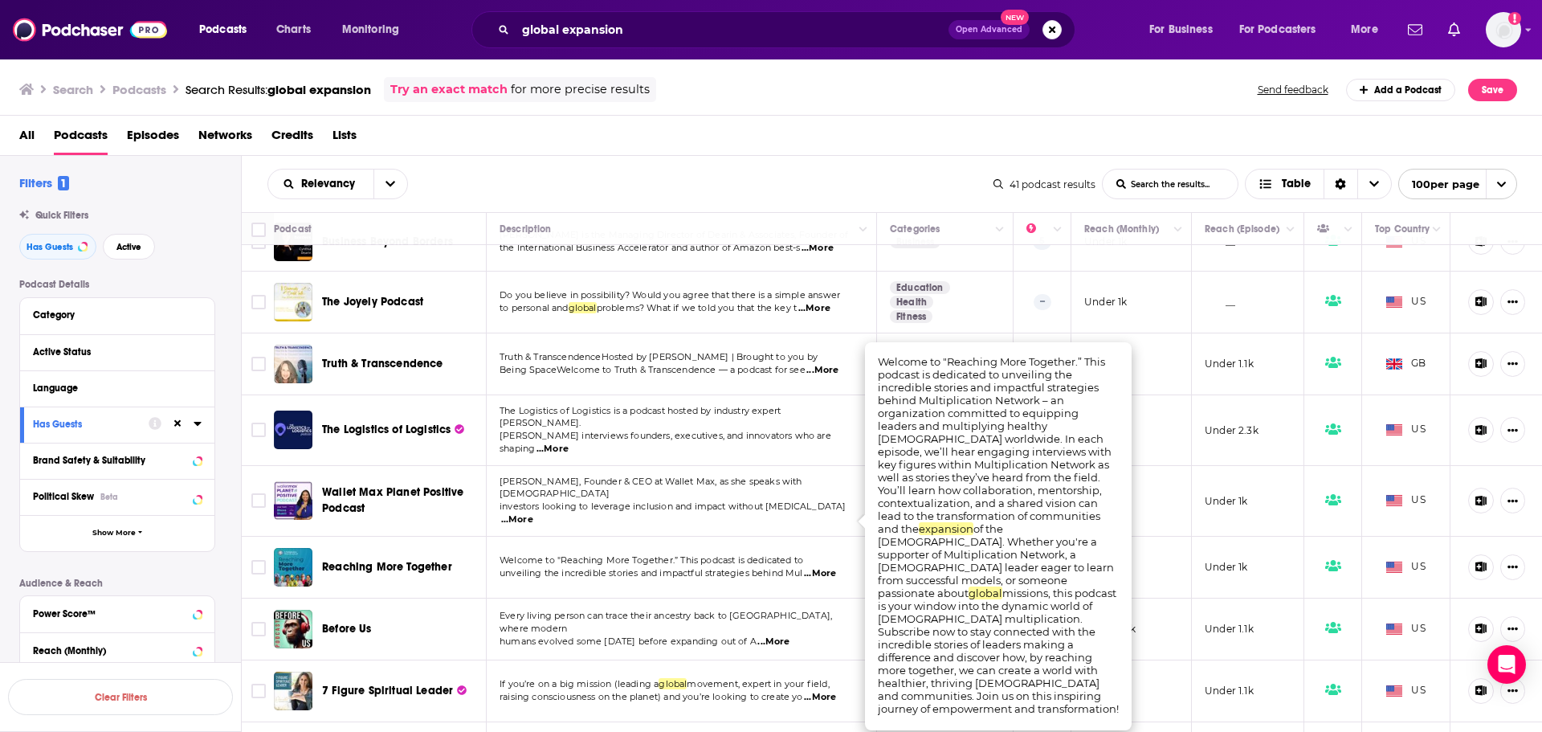
click at [829, 567] on span "...More" at bounding box center [820, 573] width 32 height 13
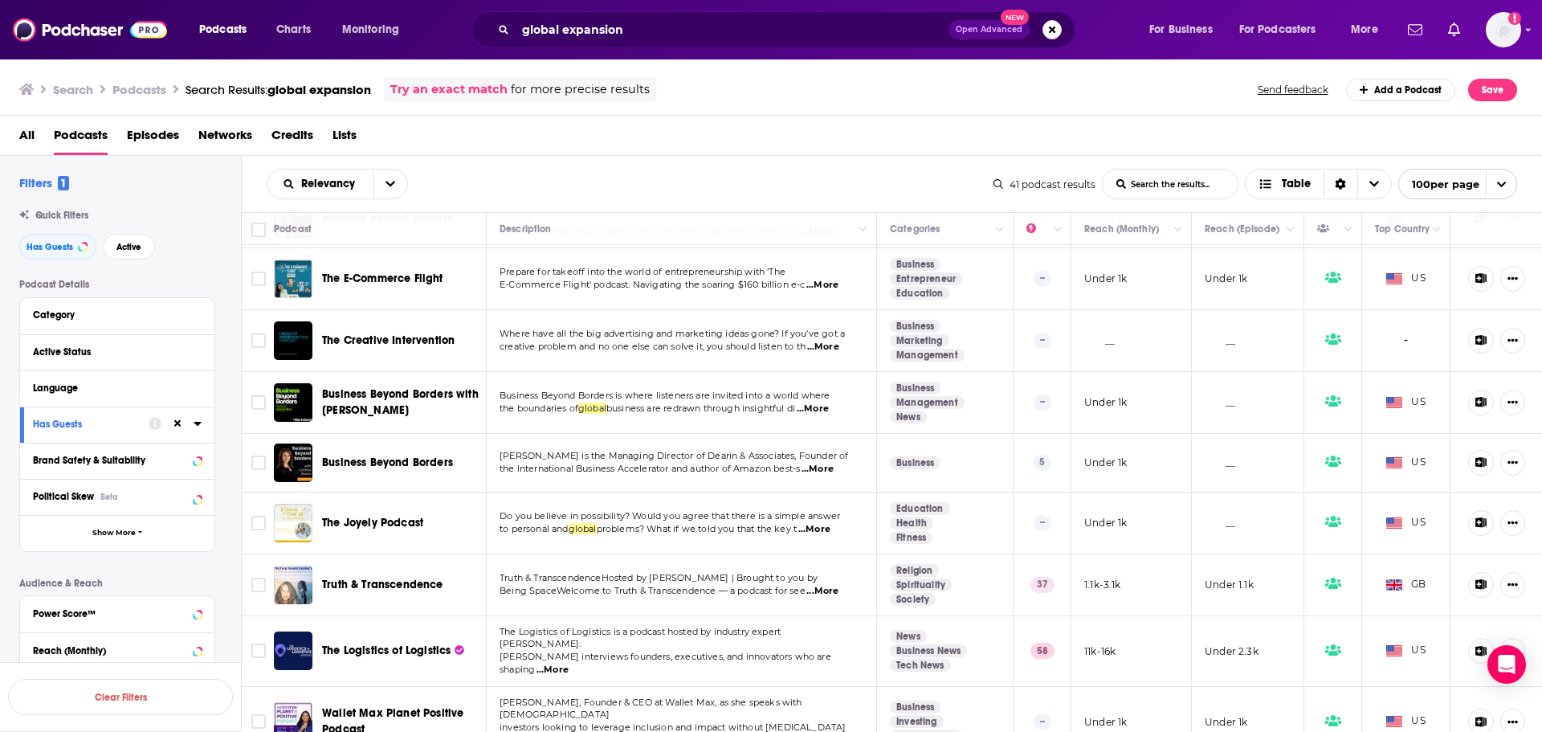
scroll to position [1387, 0]
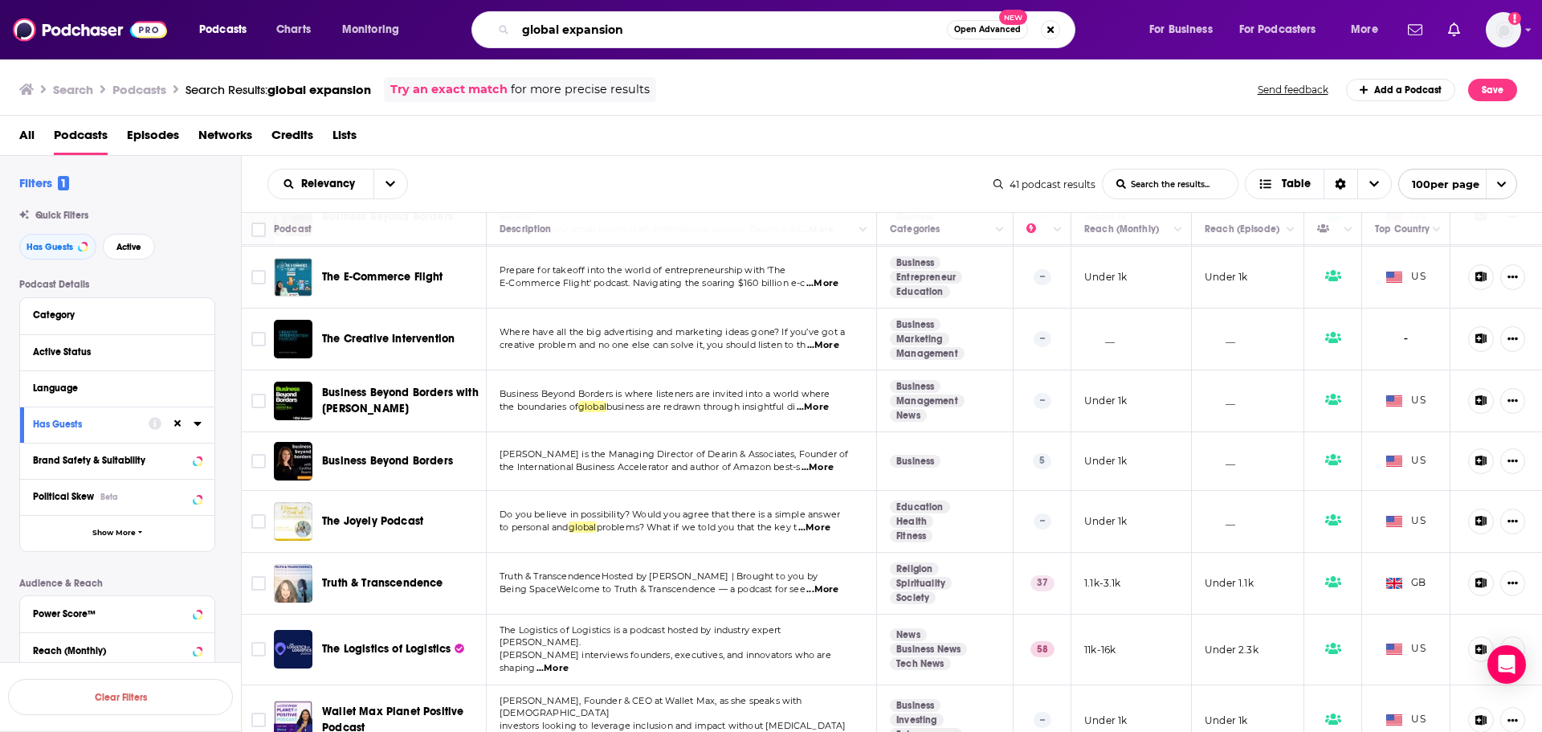
drag, startPoint x: 640, startPoint y: 39, endPoint x: 471, endPoint y: 20, distance: 169.6
click at [471, 20] on div "global expansion Open Advanced New" at bounding box center [789, 29] width 687 height 37
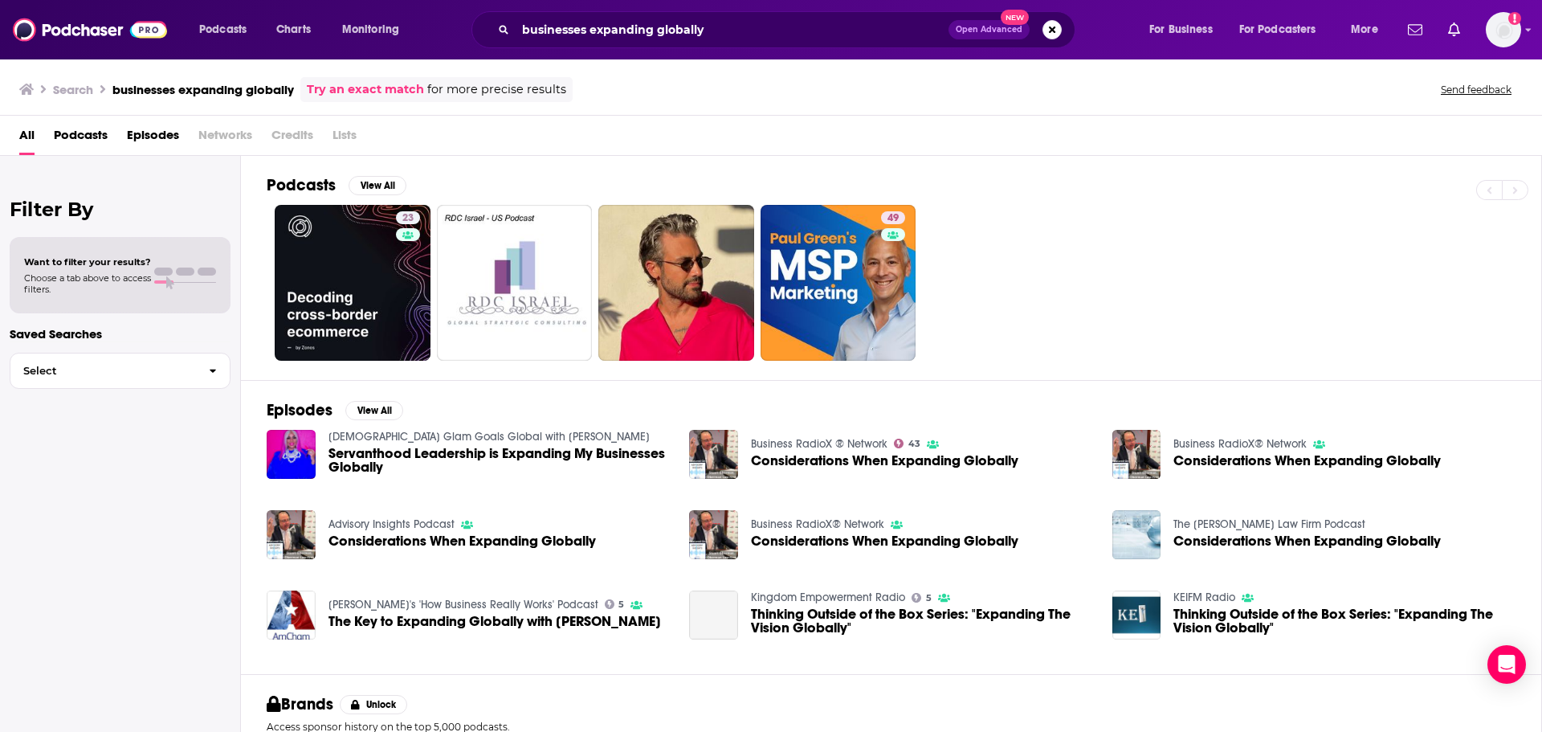
click at [99, 126] on span "Podcasts" at bounding box center [81, 138] width 54 height 33
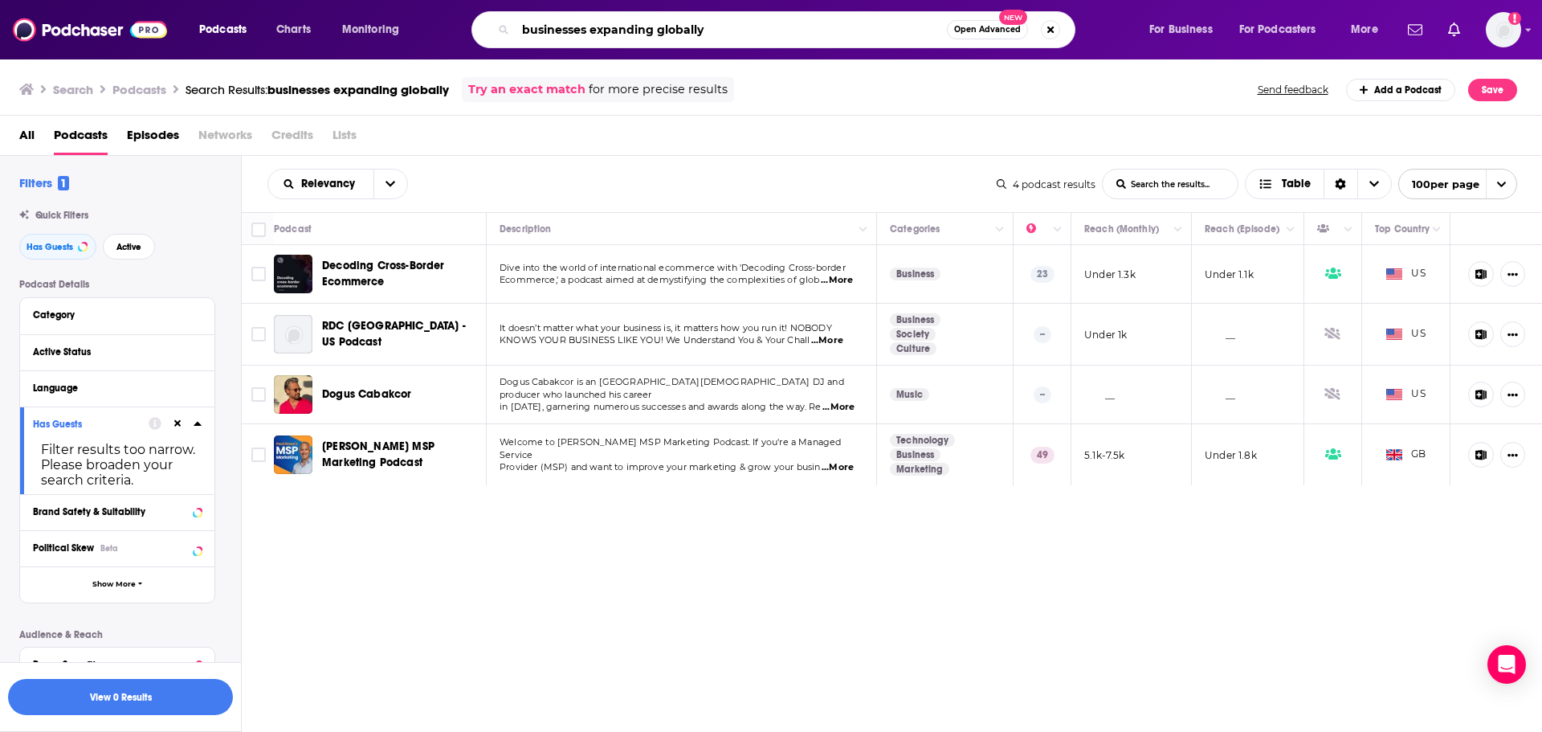
click at [683, 26] on input "businesses expanding globally" at bounding box center [731, 30] width 431 height 26
drag, startPoint x: 709, startPoint y: 23, endPoint x: 344, endPoint y: 31, distance: 365.4
click at [343, 36] on div "Podcasts Charts Monitoring businesses expanding globally Open Advanced New For …" at bounding box center [790, 29] width 1205 height 37
type input "global expansion"
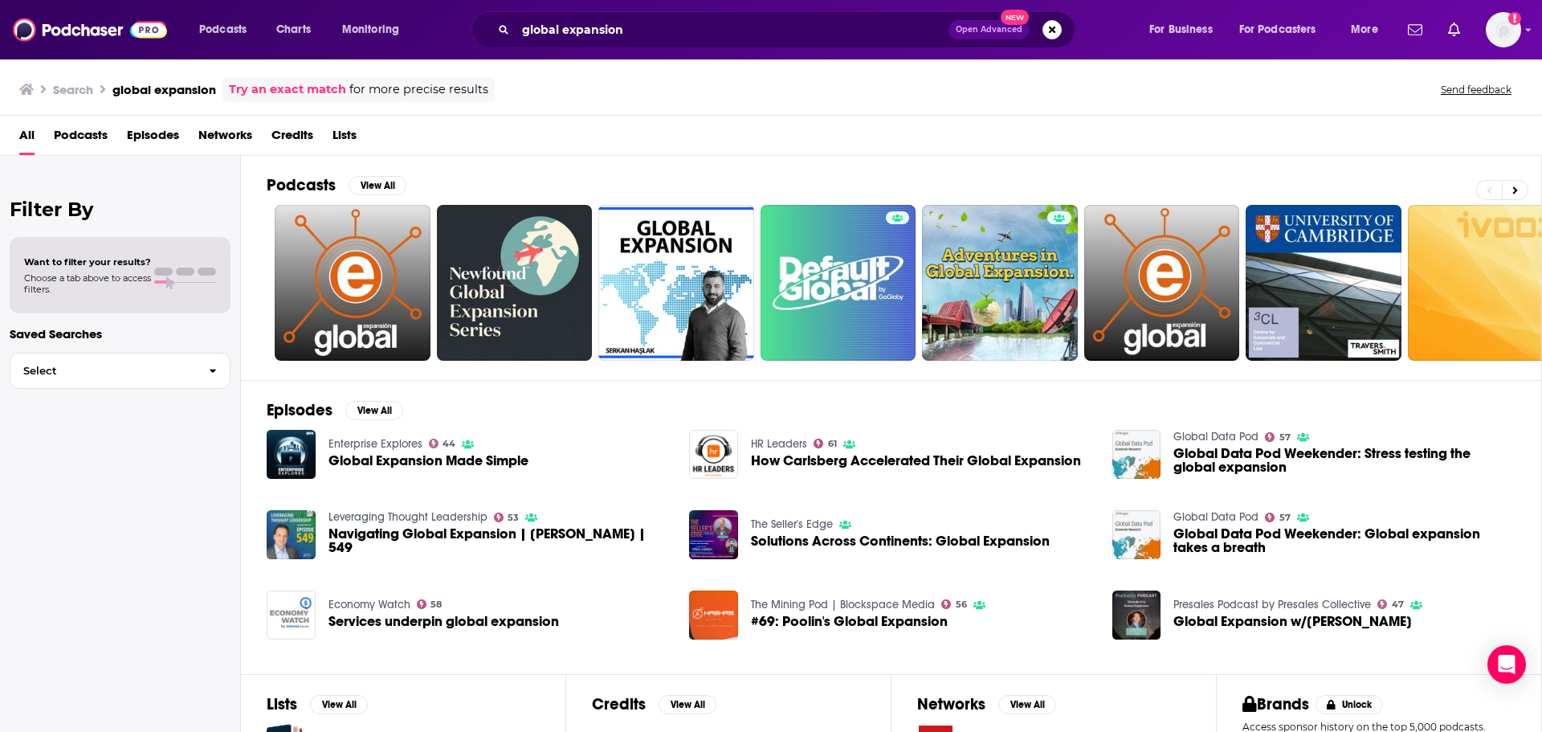
click at [78, 136] on span "Podcasts" at bounding box center [81, 138] width 54 height 33
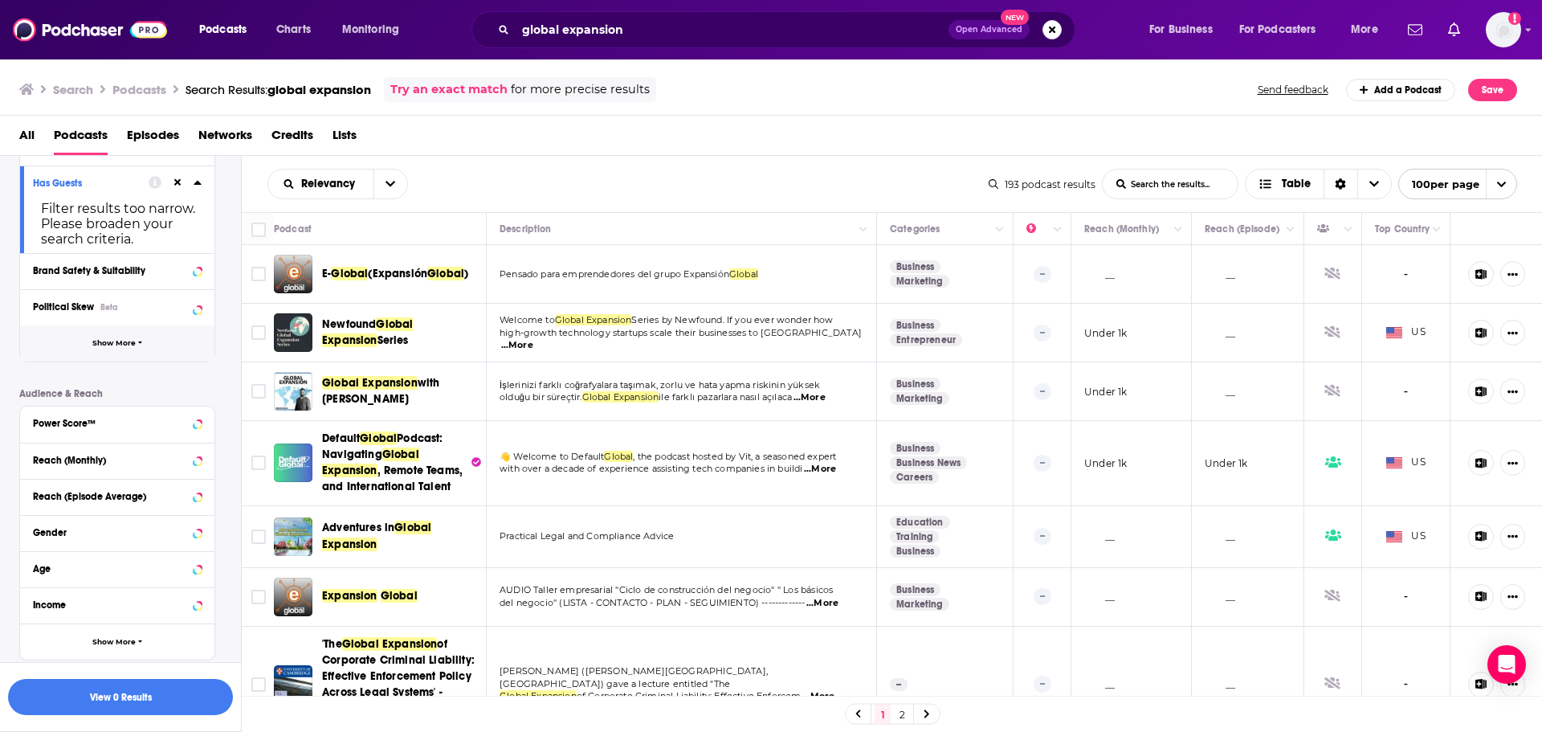
click at [116, 336] on button "Show More" at bounding box center [117, 343] width 194 height 36
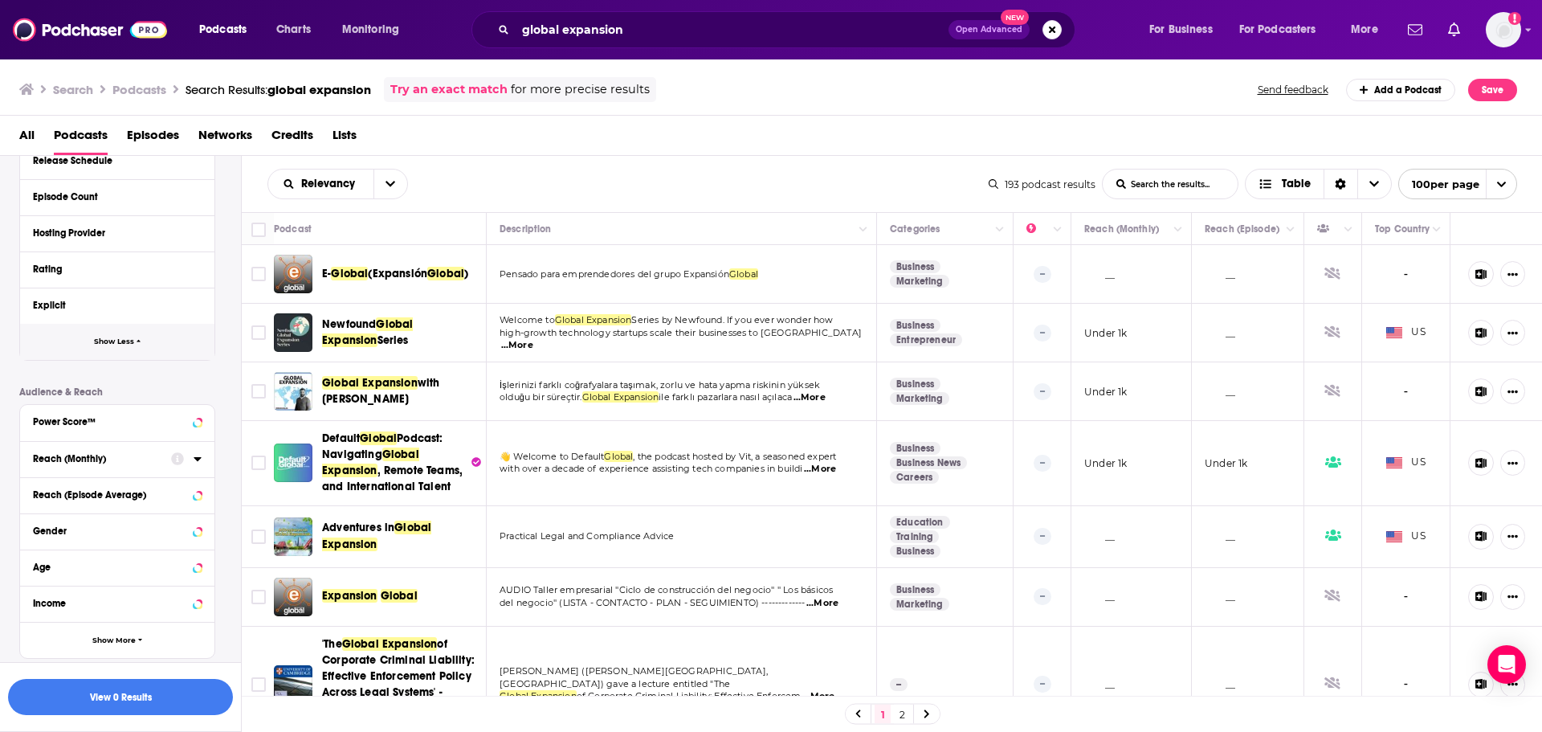
scroll to position [617, 0]
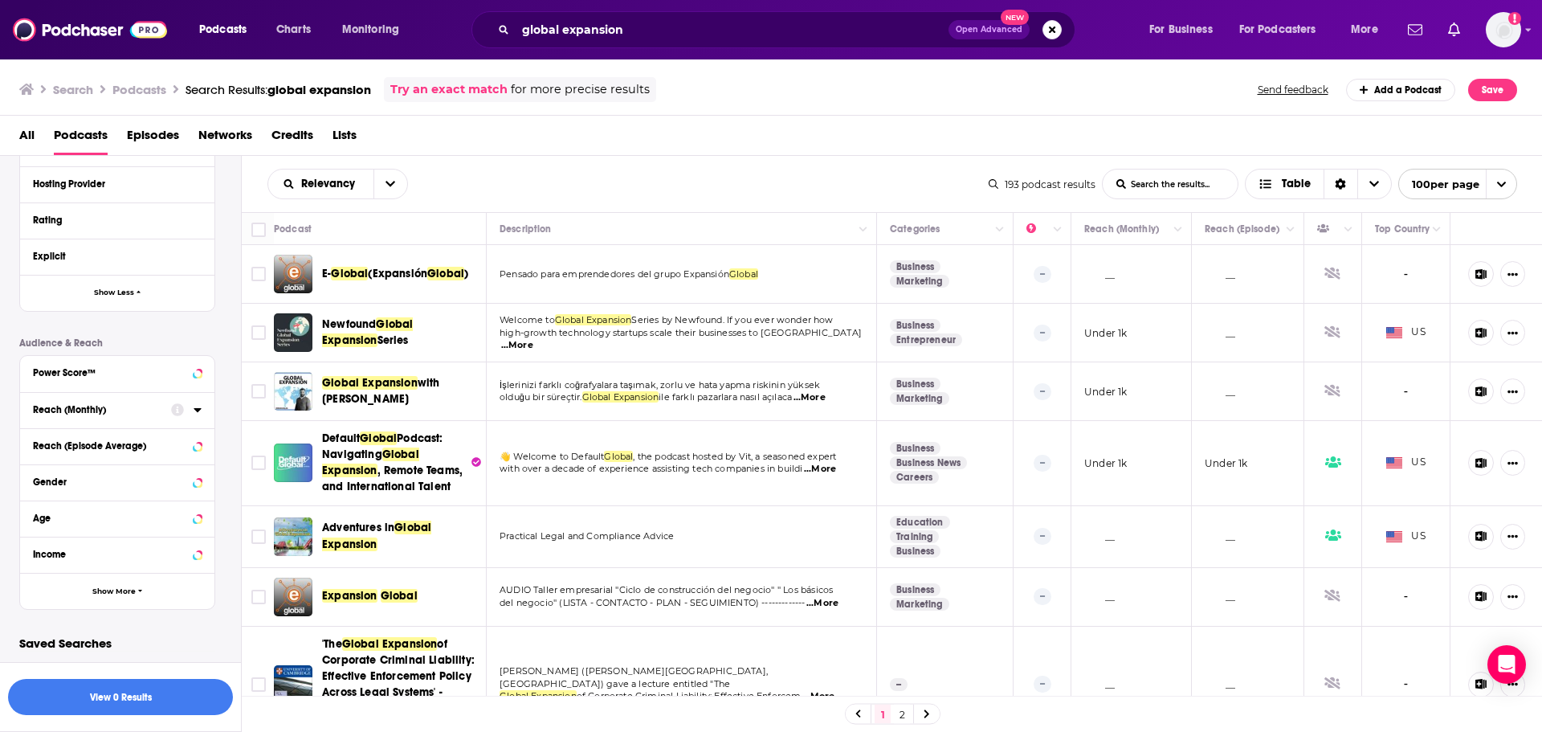
drag, startPoint x: 190, startPoint y: 399, endPoint x: 198, endPoint y: 407, distance: 11.4
click at [197, 403] on icon at bounding box center [198, 409] width 8 height 13
click at [194, 414] on icon at bounding box center [198, 409] width 8 height 13
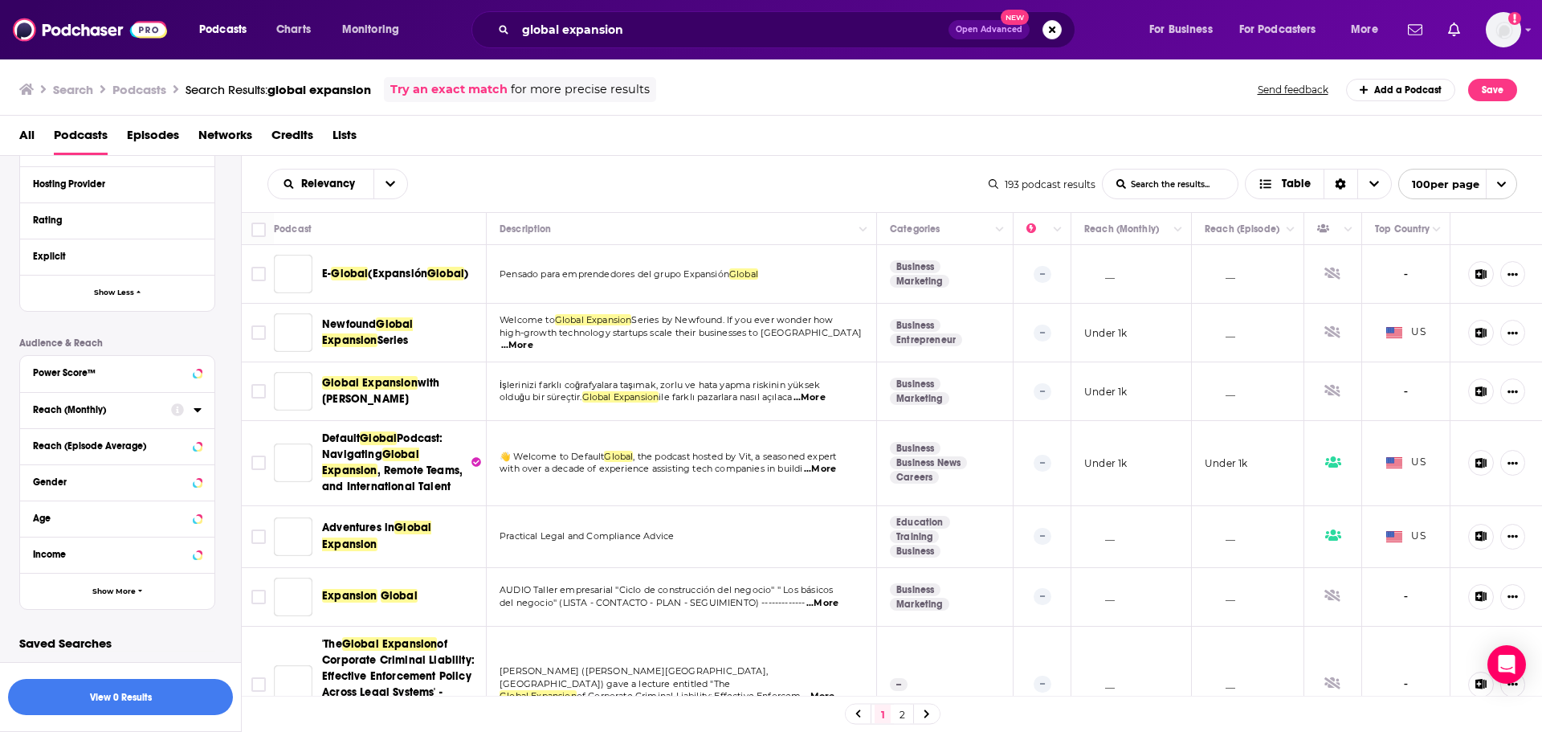
scroll to position [609, 0]
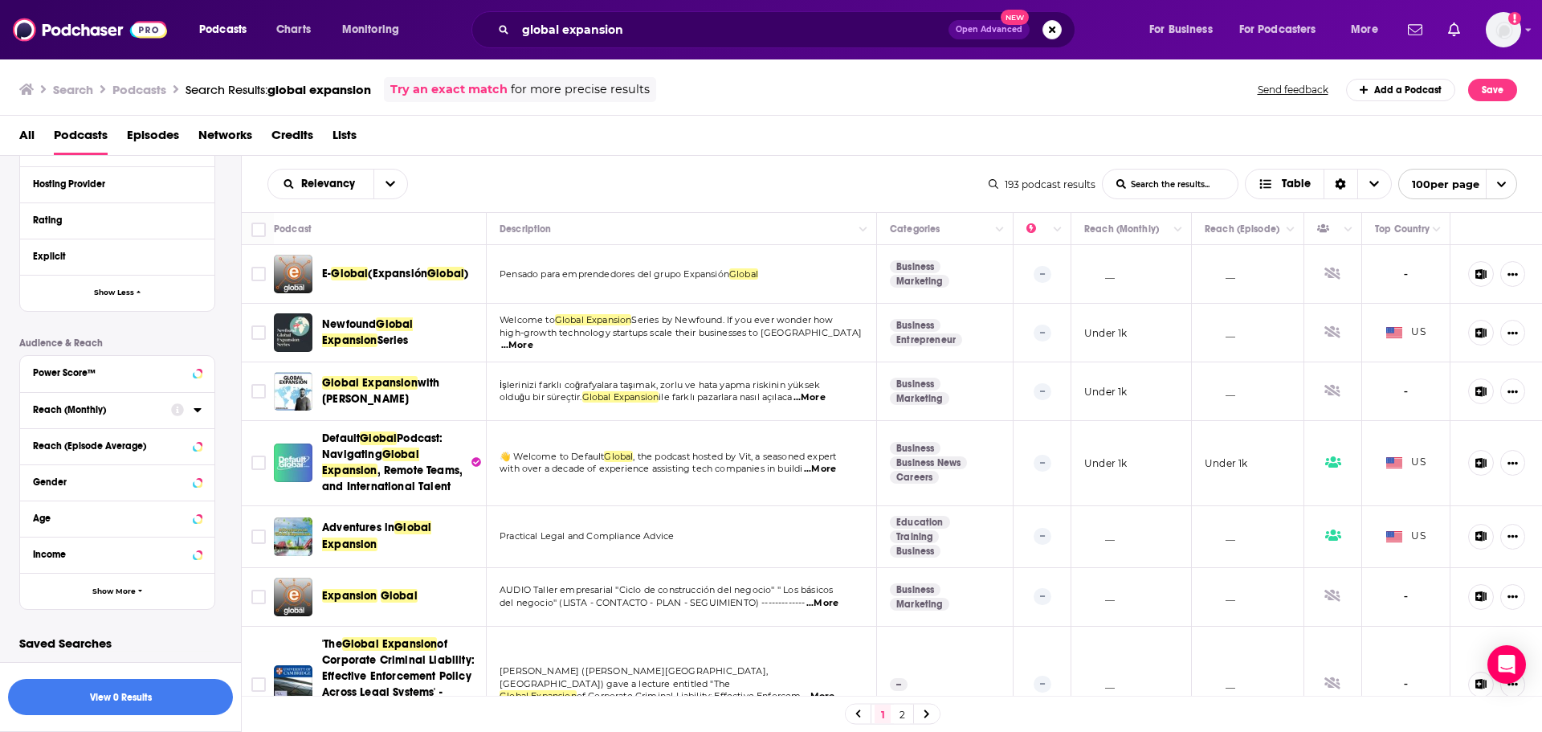
click at [198, 407] on icon at bounding box center [198, 409] width 8 height 13
click at [81, 438] on input "number" at bounding box center [73, 439] width 80 height 26
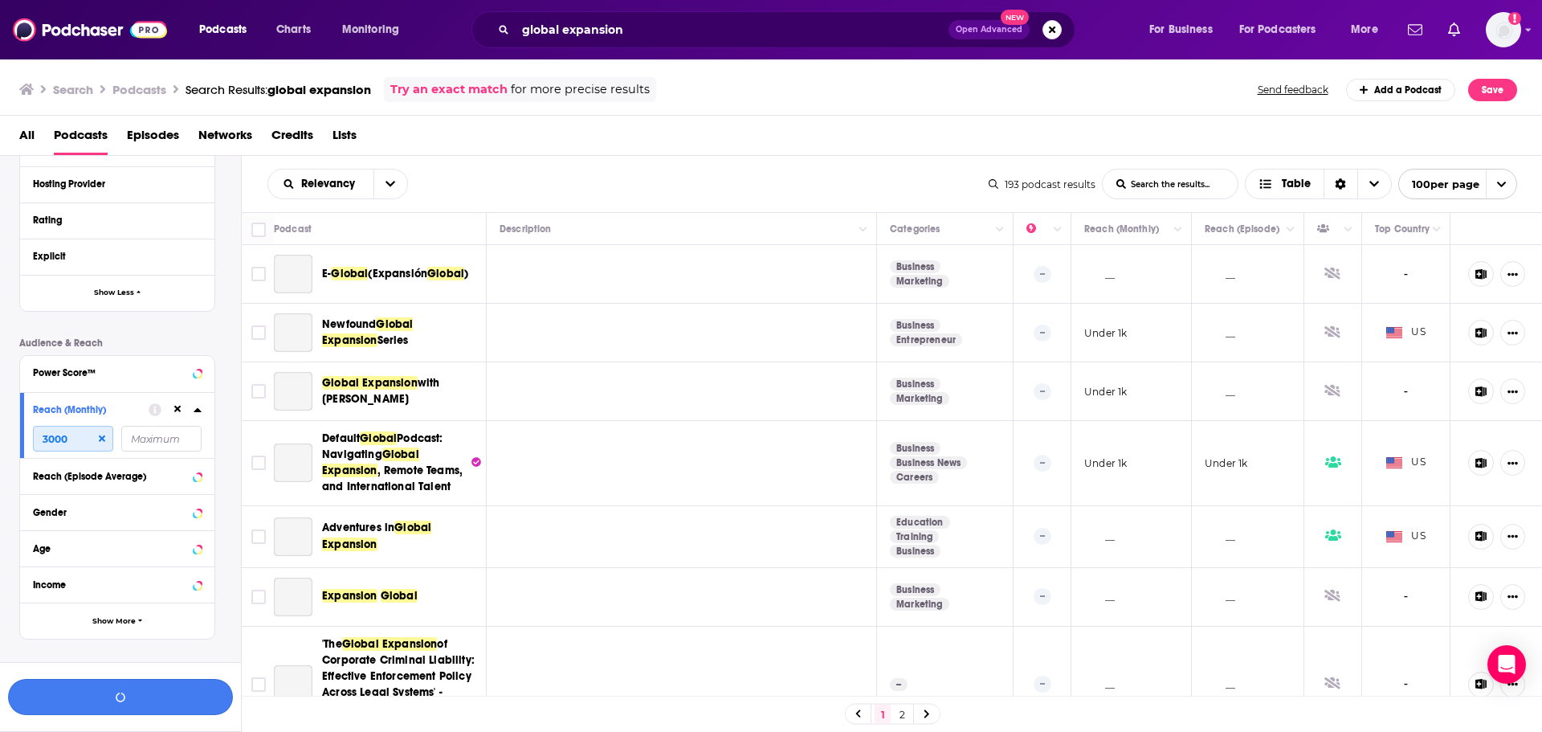
click at [96, 445] on input "3000" at bounding box center [73, 439] width 80 height 26
click at [108, 435] on input "3000" at bounding box center [73, 439] width 80 height 26
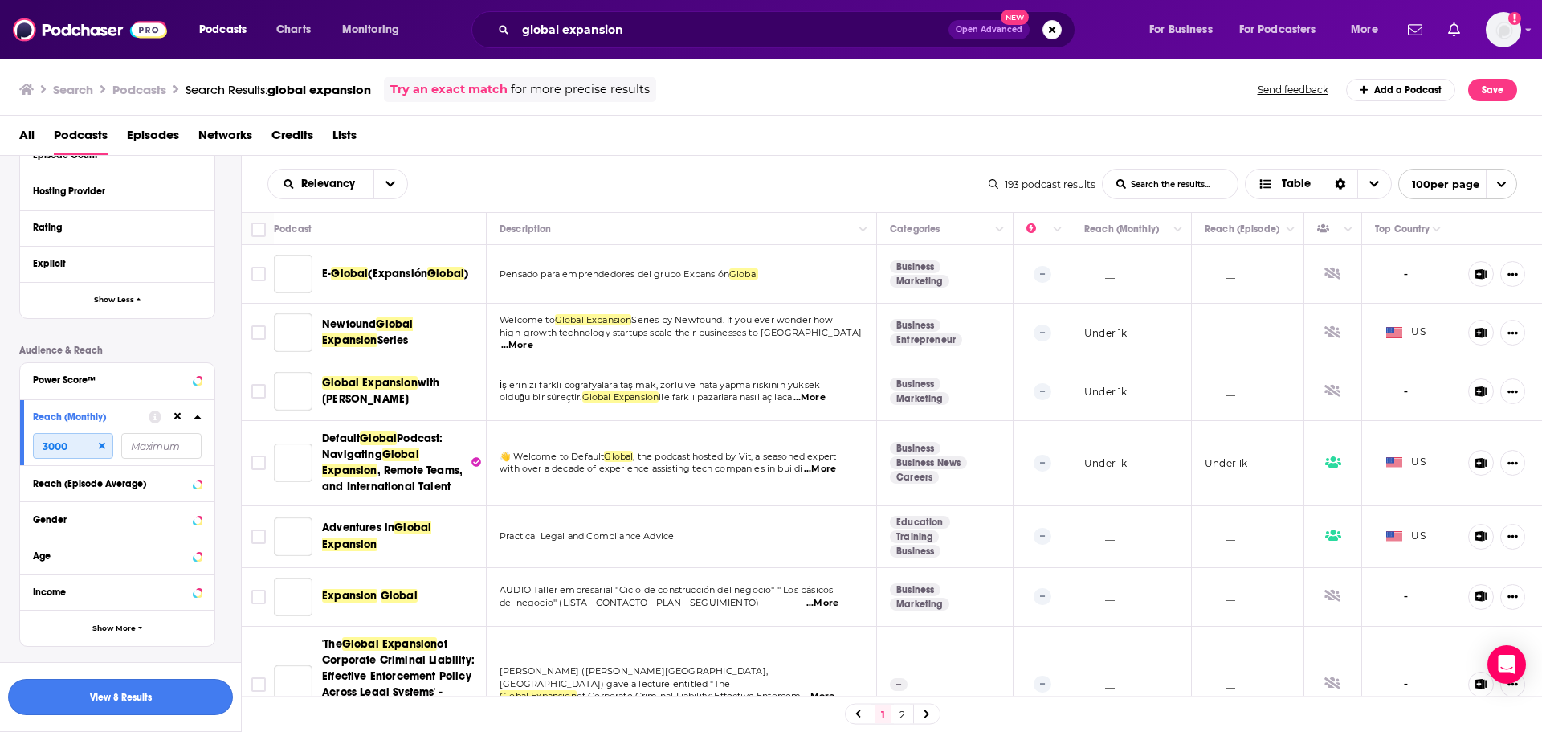
type input "3000"
click at [116, 696] on button "View 8 Results" at bounding box center [120, 697] width 225 height 36
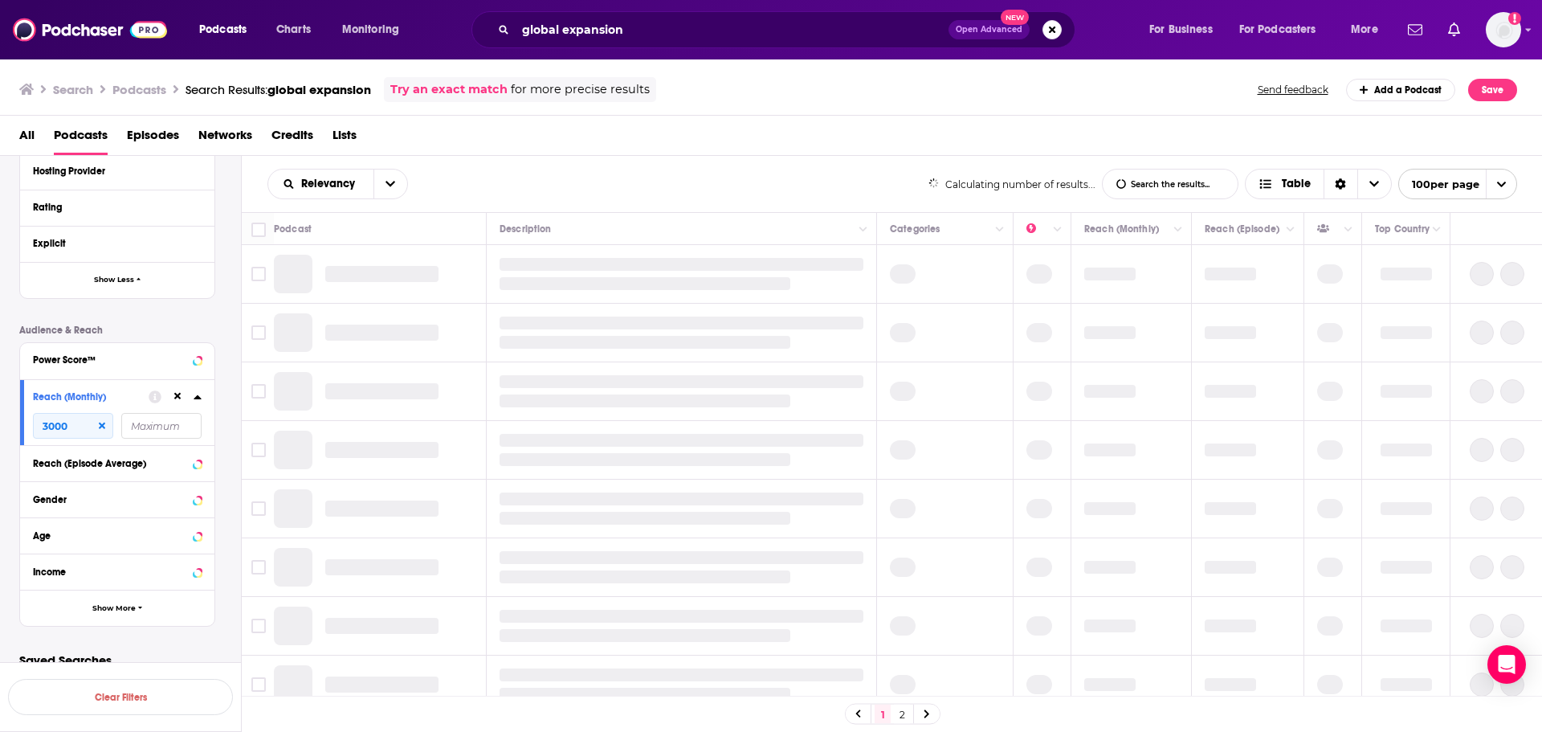
scroll to position [597, 0]
